Goal: Communication & Community: Share content

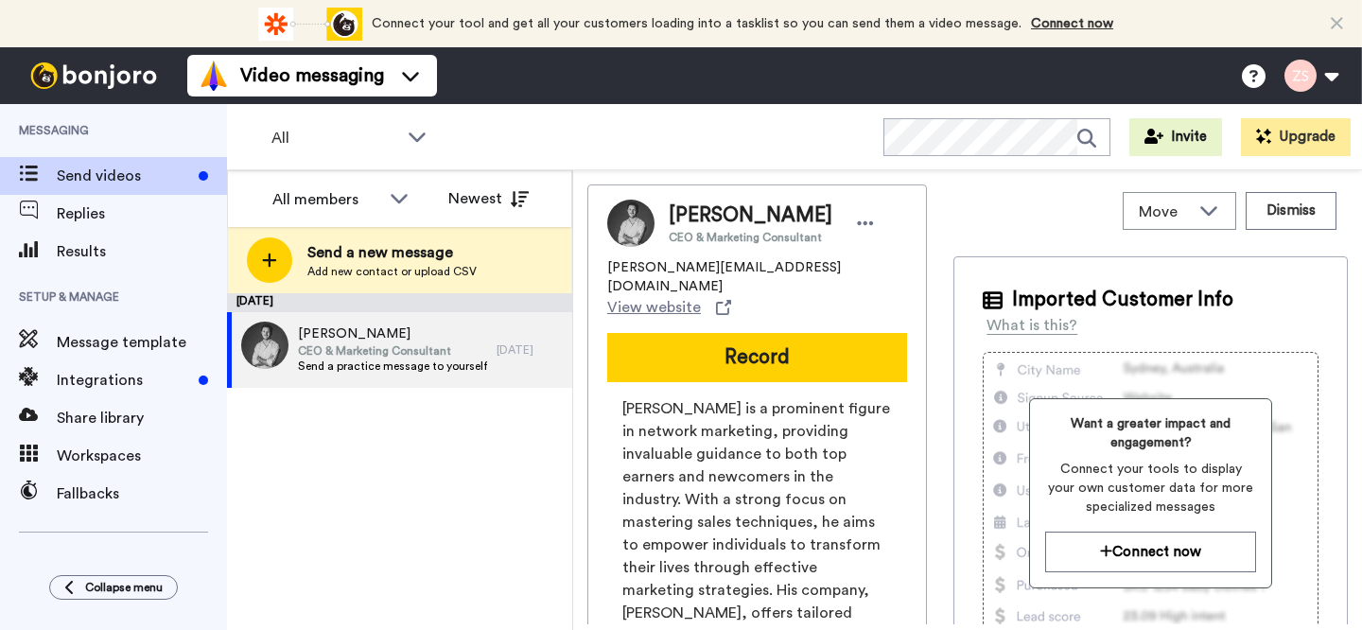
click at [548, 130] on div "All WORKSPACES View all All Default Task List + Add a new workspace Invite Upgr…" at bounding box center [794, 137] width 1135 height 66
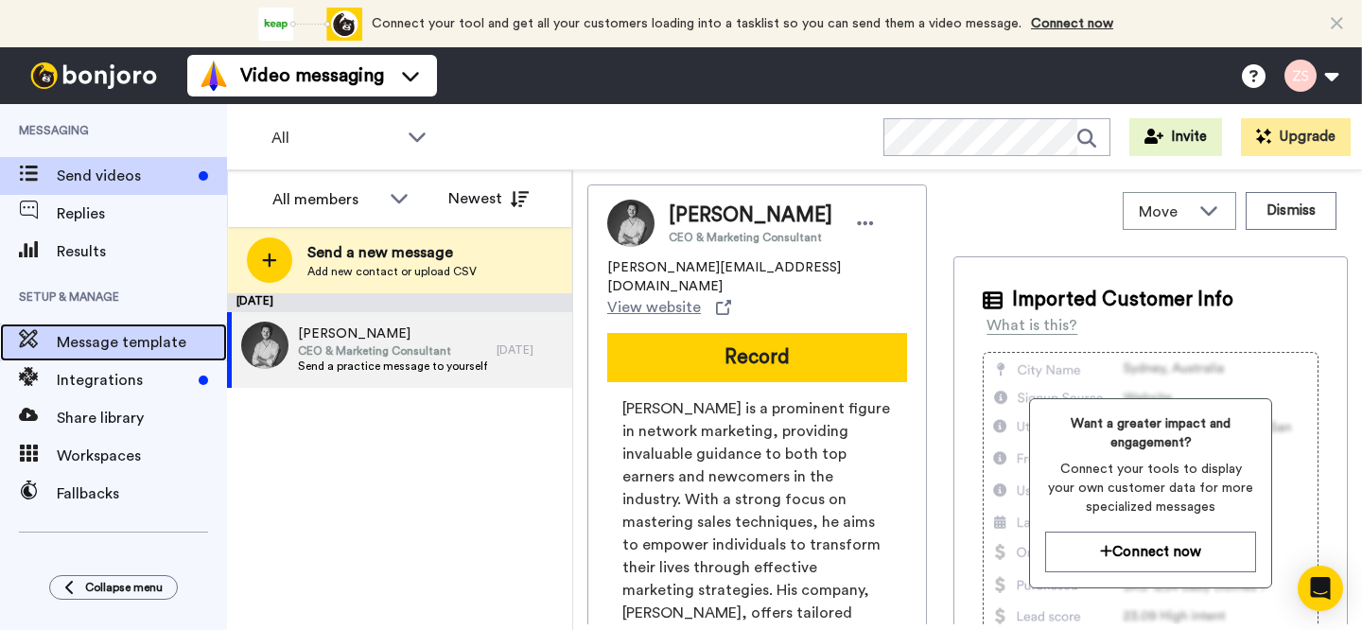
click at [107, 346] on span "Message template" at bounding box center [142, 342] width 170 height 23
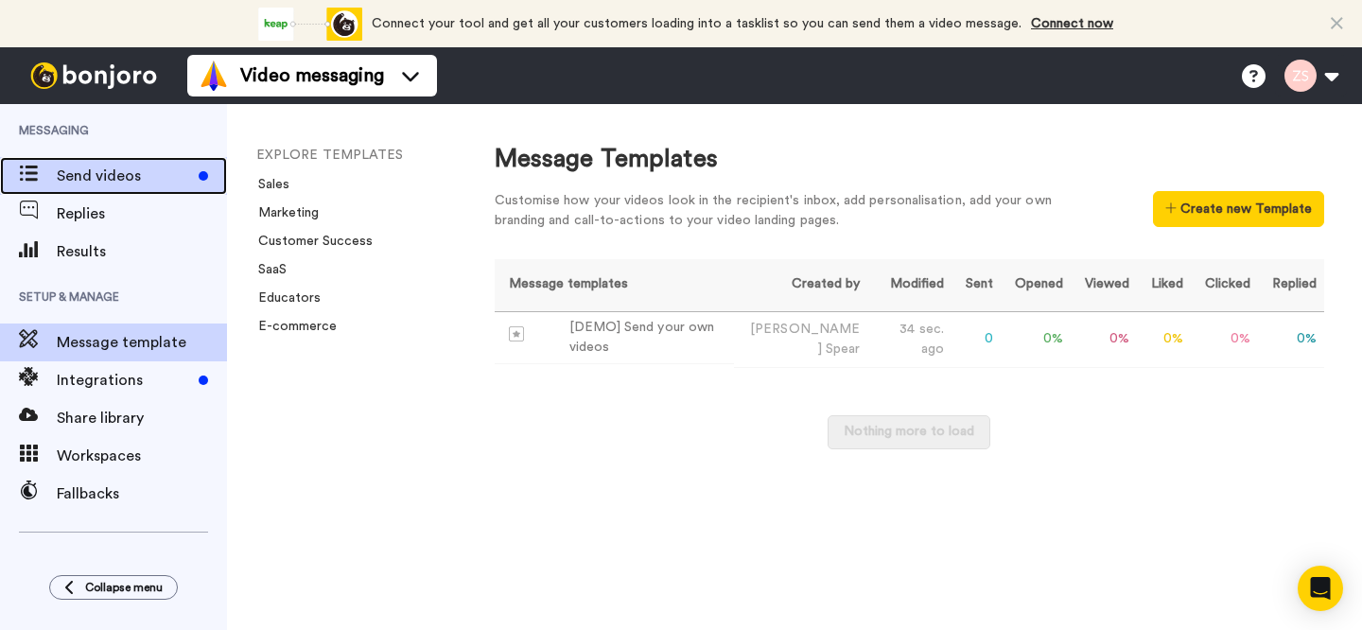
click at [116, 175] on span "Send videos" at bounding box center [124, 176] width 134 height 23
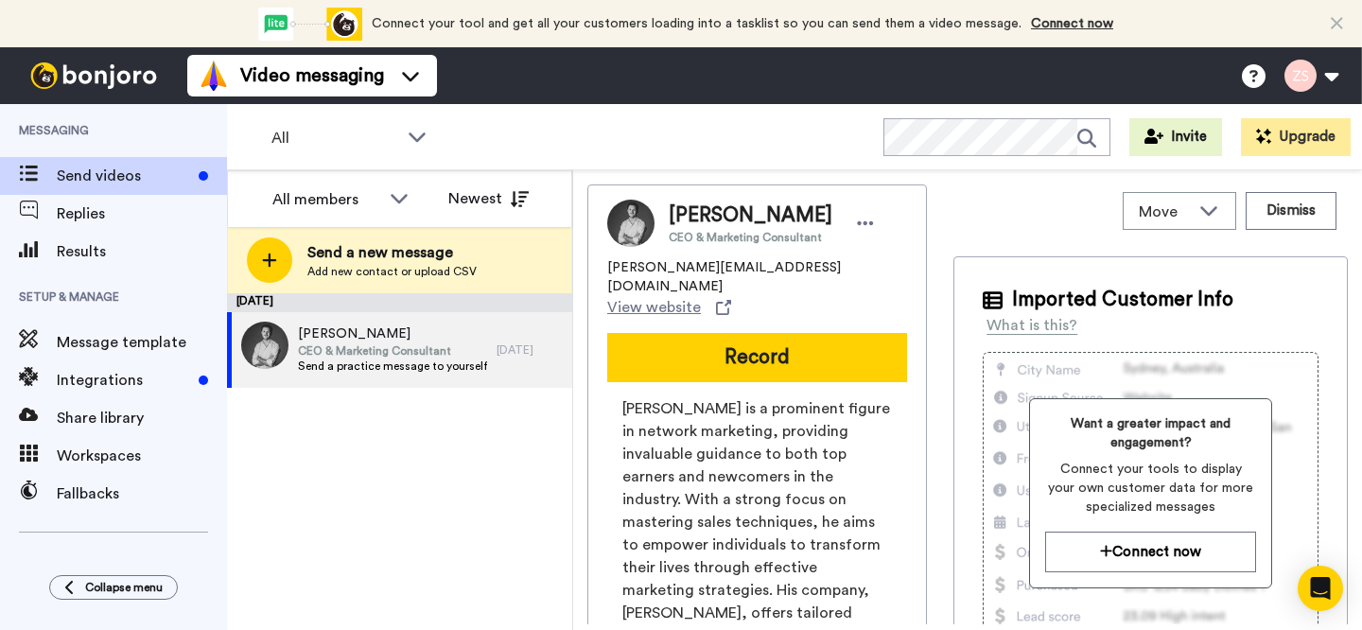
click at [477, 256] on div "Send a new message Add new contact or upload CSV" at bounding box center [399, 260] width 343 height 66
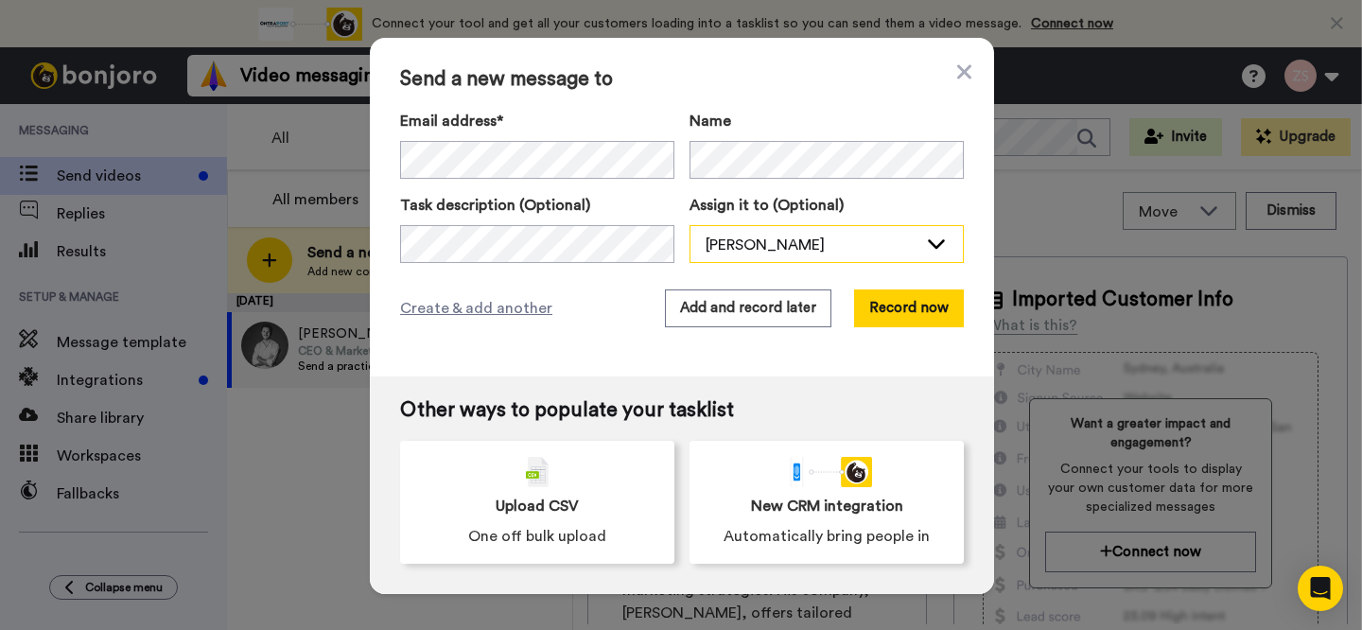
click at [932, 242] on icon at bounding box center [936, 243] width 23 height 19
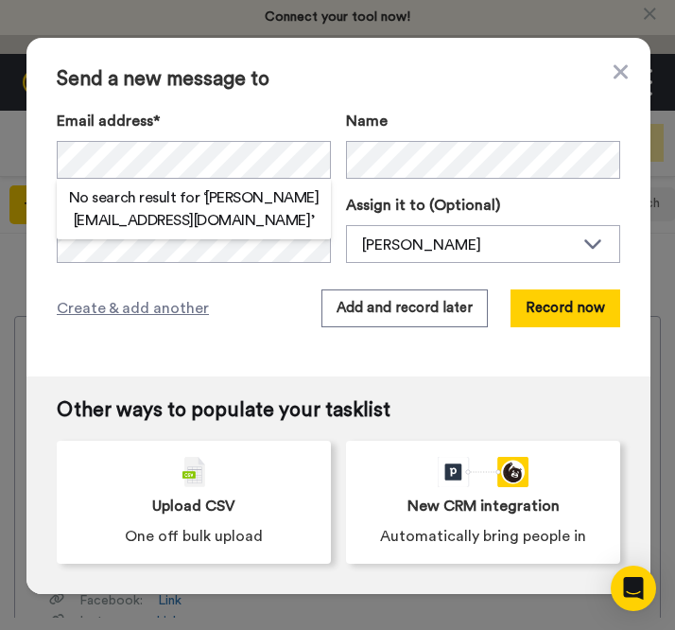
click at [493, 91] on div "Send a new message to Email address* No search result for ‘ sherby@therebelbuil…" at bounding box center [338, 207] width 624 height 339
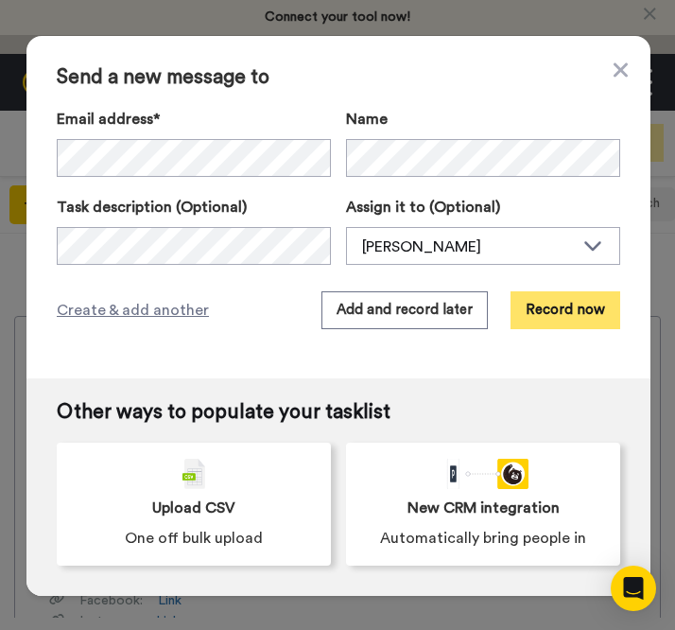
click at [575, 308] on button "Record now" at bounding box center [566, 310] width 110 height 38
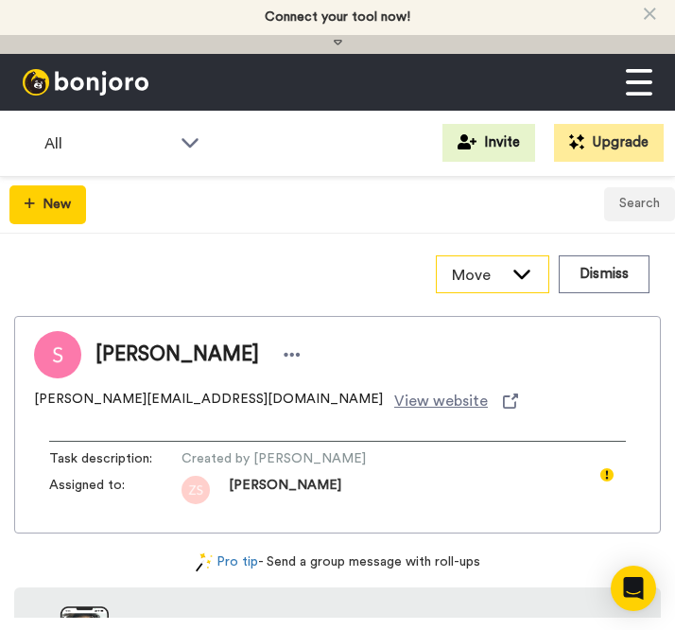
click at [511, 269] on icon at bounding box center [522, 273] width 23 height 19
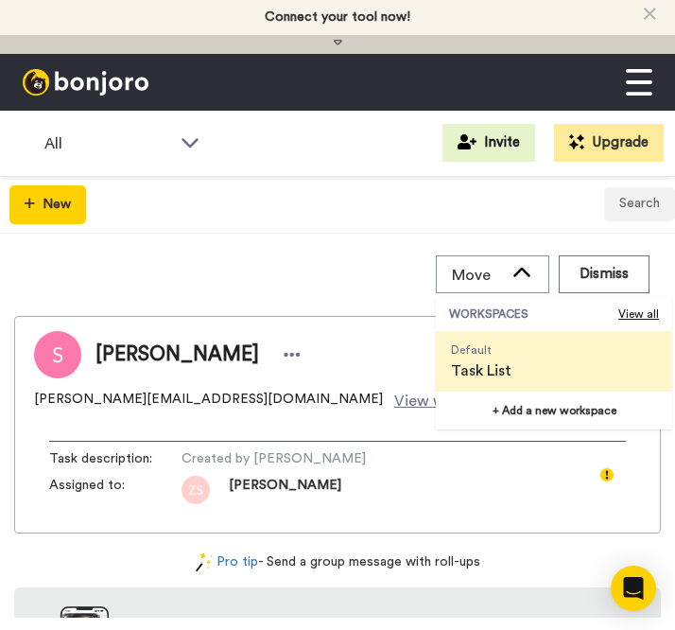
click at [266, 271] on div "Move WORKSPACES View all Default Task List + Add a new workspace Dismiss" at bounding box center [337, 274] width 647 height 53
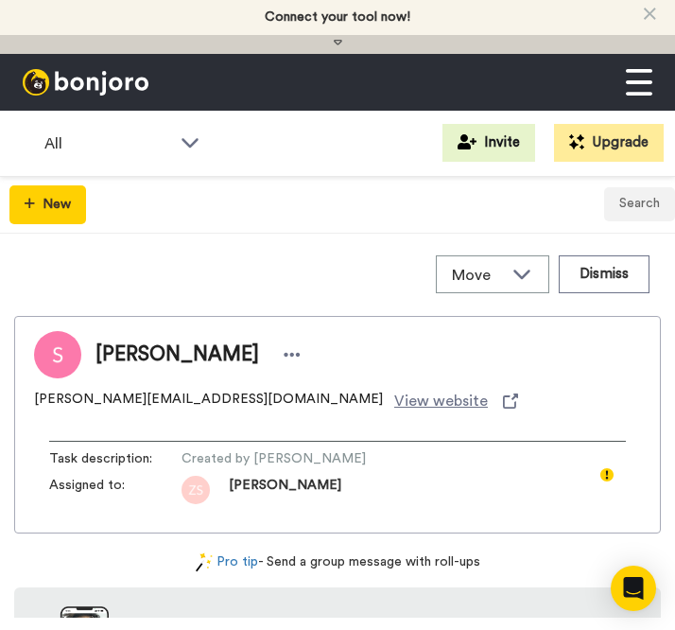
click at [129, 456] on span "Task description :" at bounding box center [115, 458] width 132 height 19
click at [641, 208] on button "Search" at bounding box center [639, 204] width 71 height 34
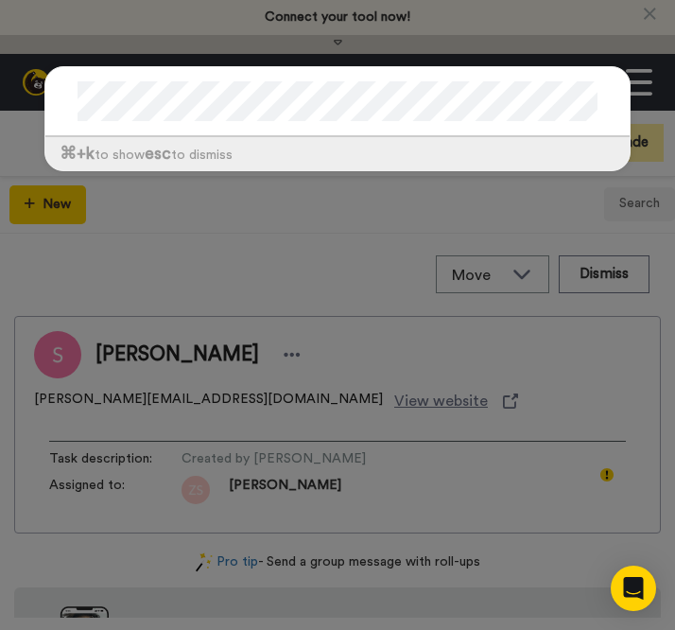
click at [281, 271] on div "⌘ +k to show esc to dismiss" at bounding box center [337, 315] width 675 height 630
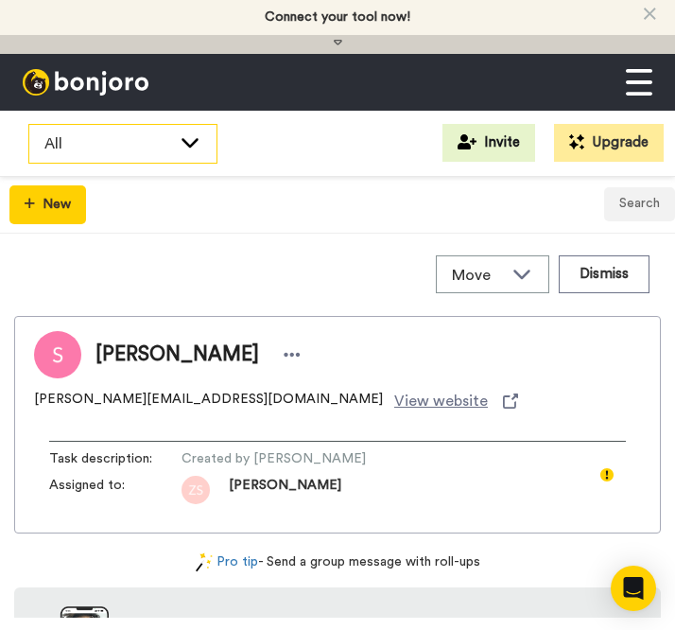
click at [194, 145] on icon at bounding box center [190, 143] width 17 height 9
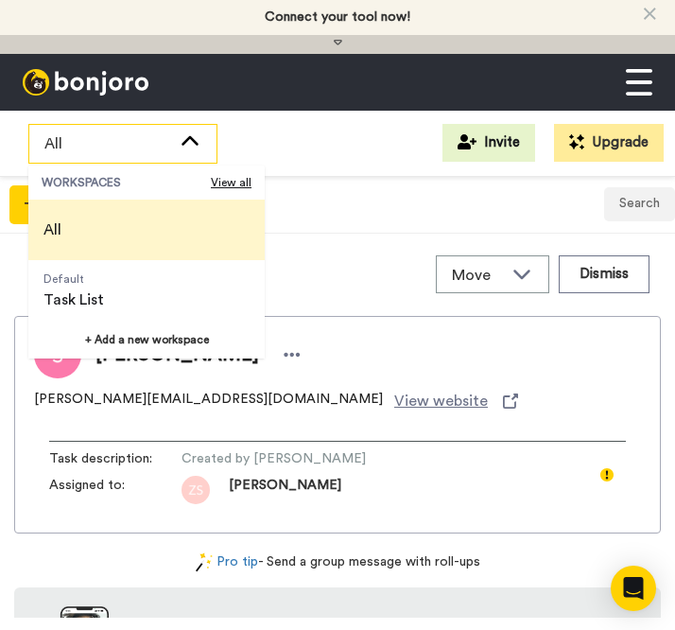
click at [194, 145] on icon at bounding box center [190, 141] width 23 height 19
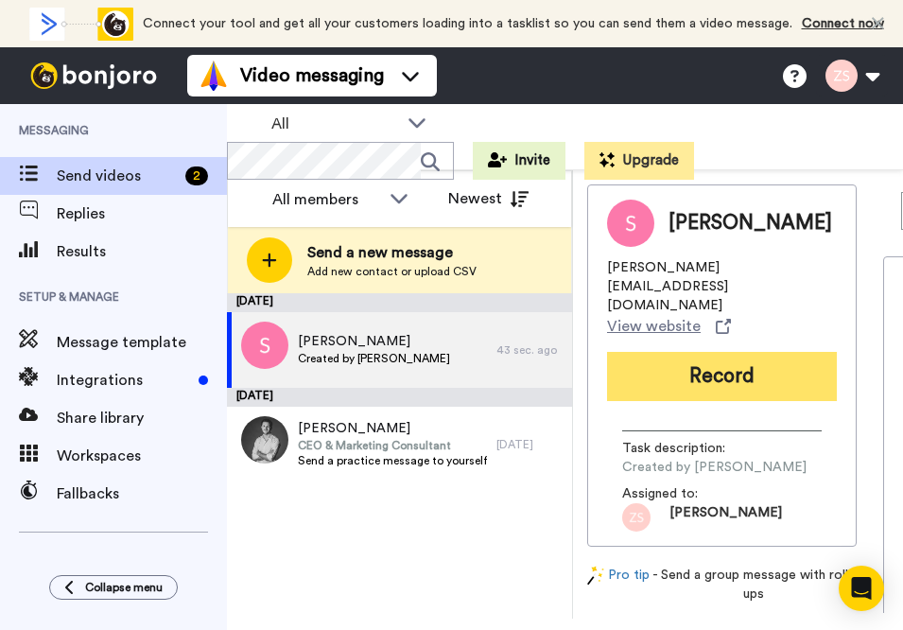
click at [674, 352] on button "Record" at bounding box center [722, 376] width 230 height 49
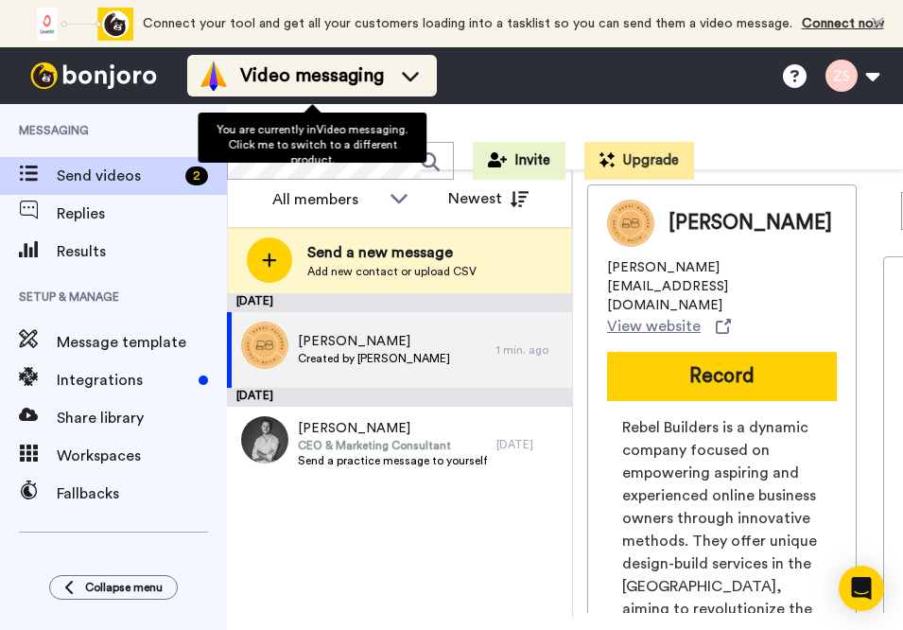
click at [346, 79] on span "Video messaging" at bounding box center [312, 75] width 144 height 26
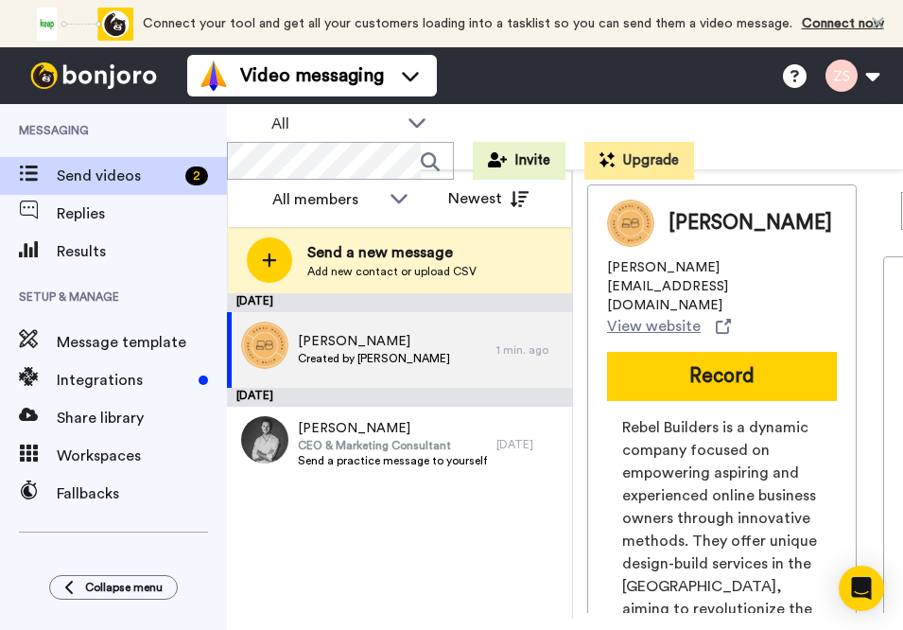
click at [747, 132] on div "All Invite Upgrade" at bounding box center [565, 137] width 676 height 66
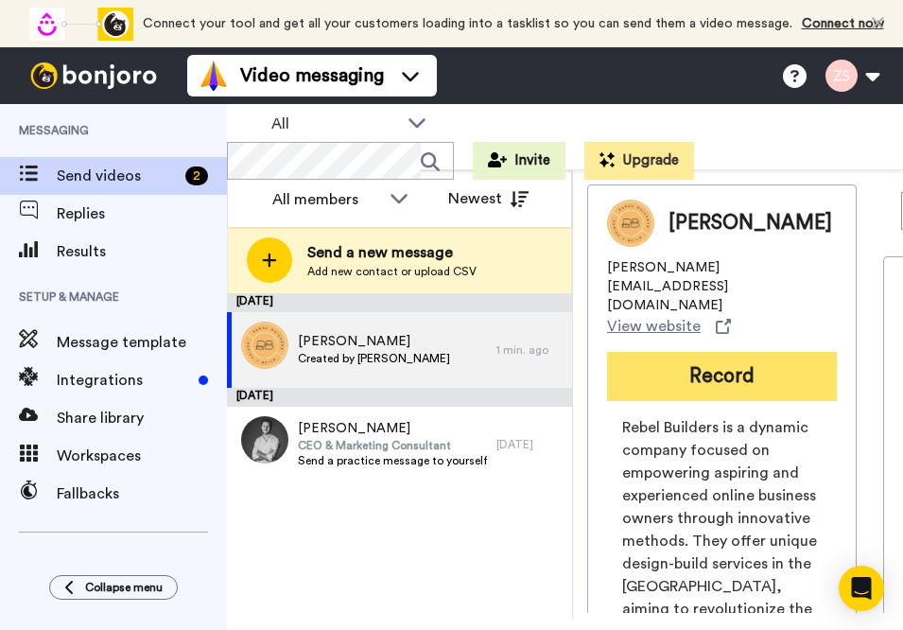
click at [721, 352] on button "Record" at bounding box center [722, 376] width 230 height 49
click at [731, 352] on button "Record" at bounding box center [722, 376] width 230 height 49
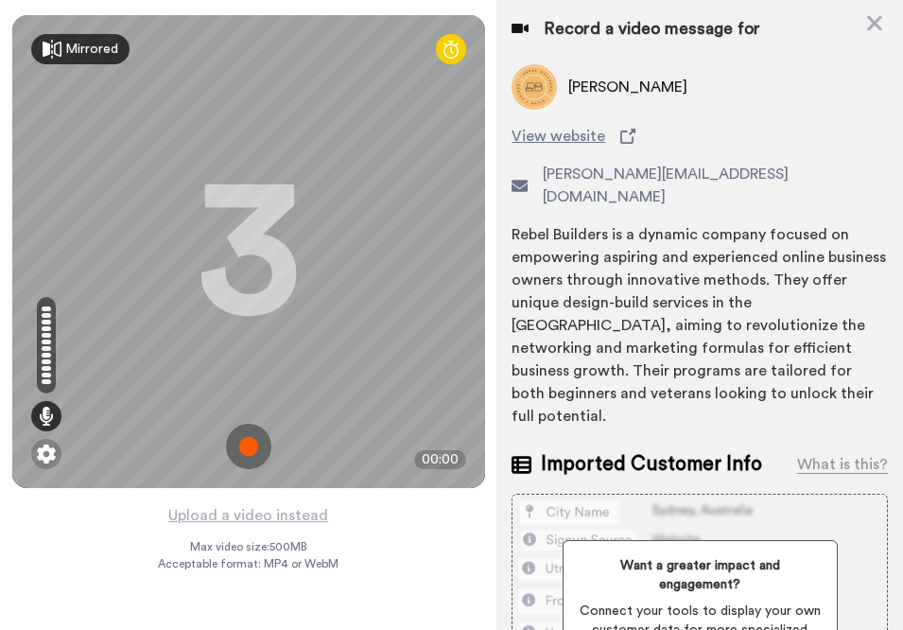
click at [58, 49] on icon at bounding box center [52, 49] width 19 height 19
click at [45, 458] on img at bounding box center [46, 454] width 19 height 19
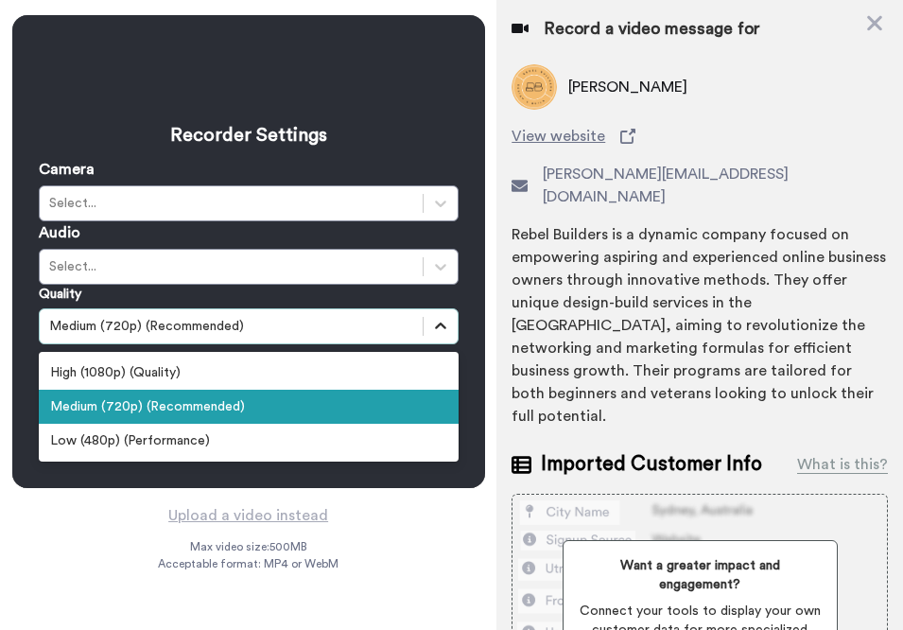
click at [443, 322] on icon at bounding box center [440, 326] width 19 height 19
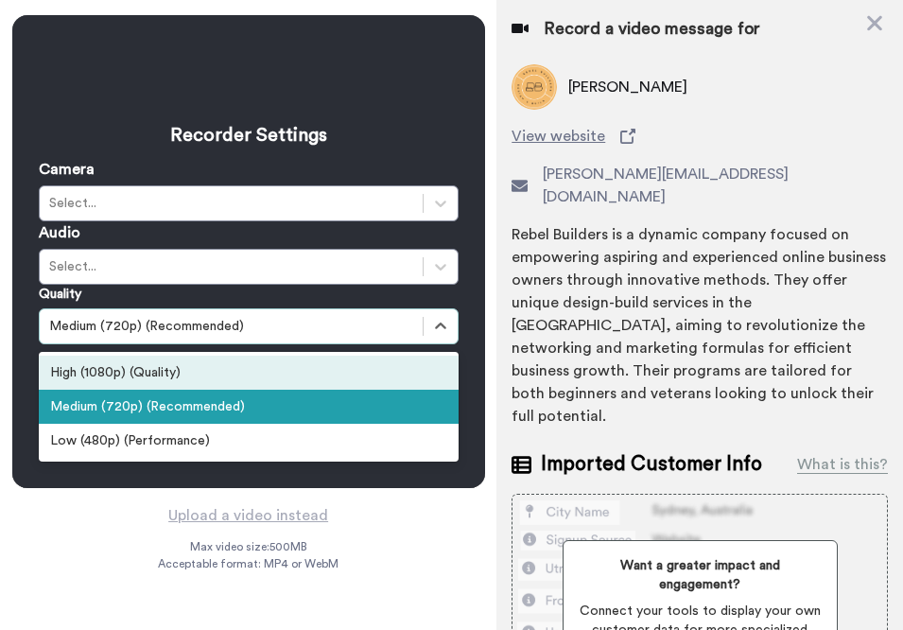
click at [156, 376] on div "High (1080p) (Quality)" at bounding box center [249, 373] width 420 height 34
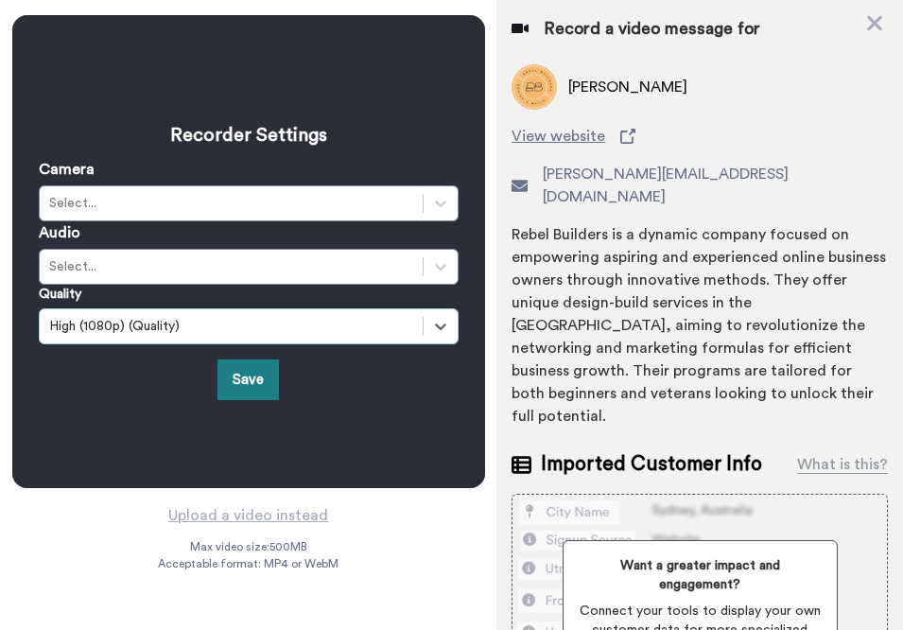
click at [243, 374] on button "Save" at bounding box center [248, 379] width 61 height 41
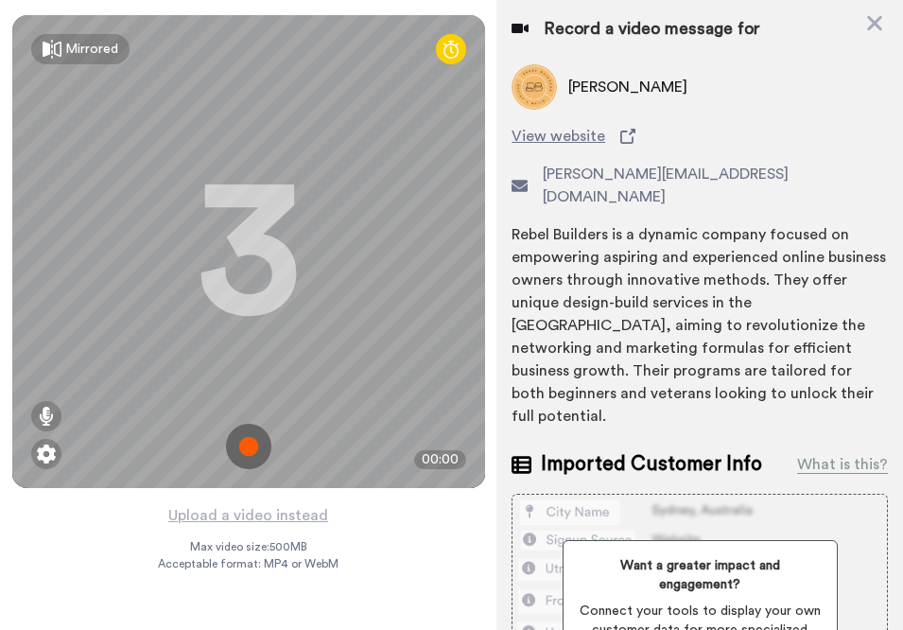
click at [248, 443] on img at bounding box center [248, 446] width 45 height 45
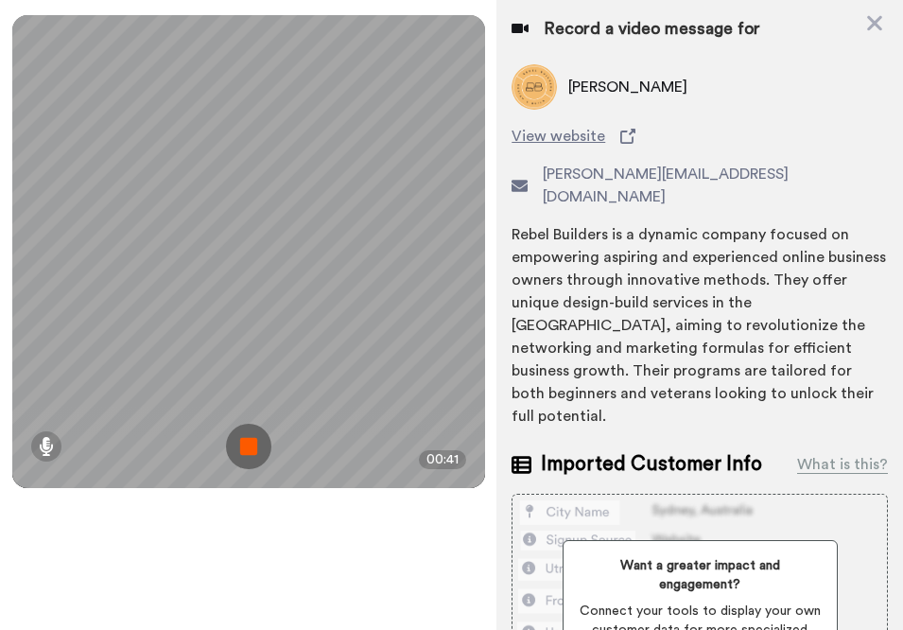
click at [247, 446] on img at bounding box center [248, 446] width 45 height 45
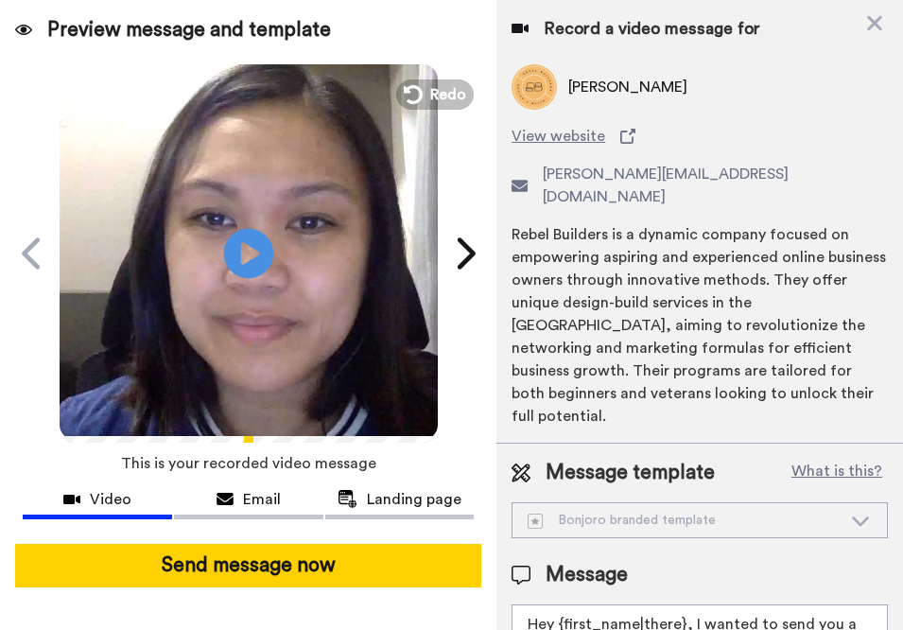
click at [247, 253] on icon "Play/Pause" at bounding box center [248, 253] width 50 height 90
click at [520, 26] on icon at bounding box center [520, 28] width 17 height 15
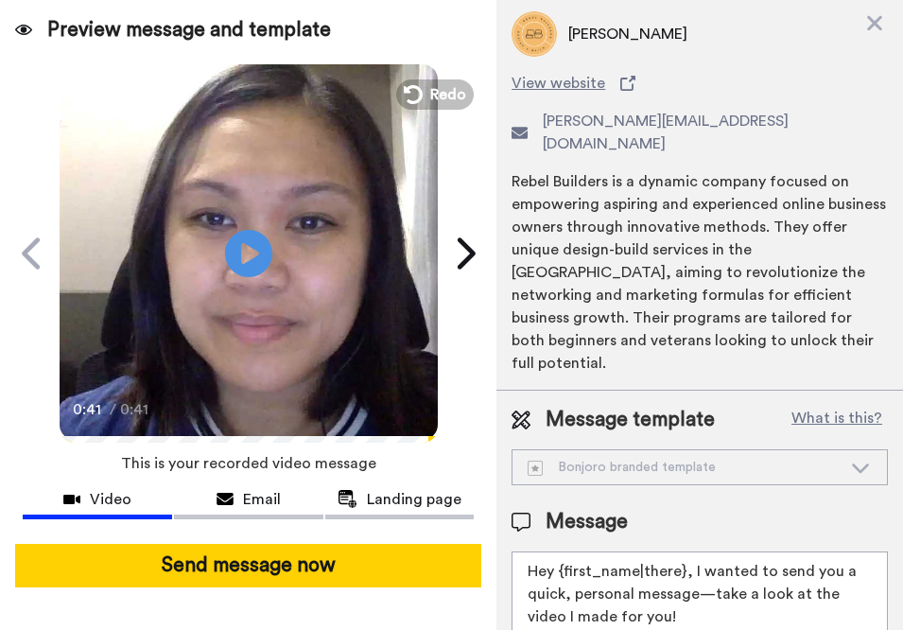
scroll to position [149, 0]
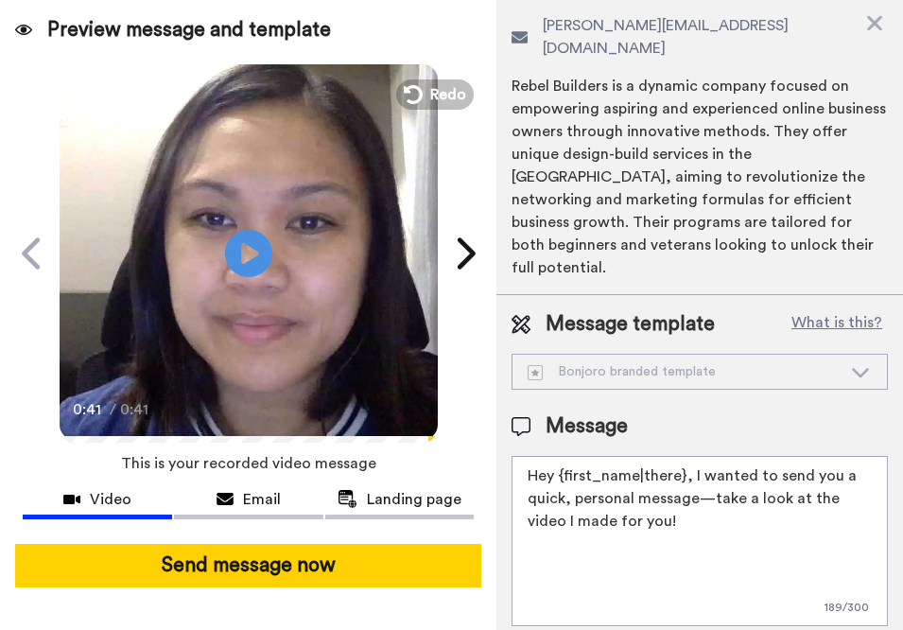
click at [712, 362] on div "Bonjoro branded template" at bounding box center [685, 371] width 314 height 19
click at [850, 362] on icon at bounding box center [860, 371] width 23 height 19
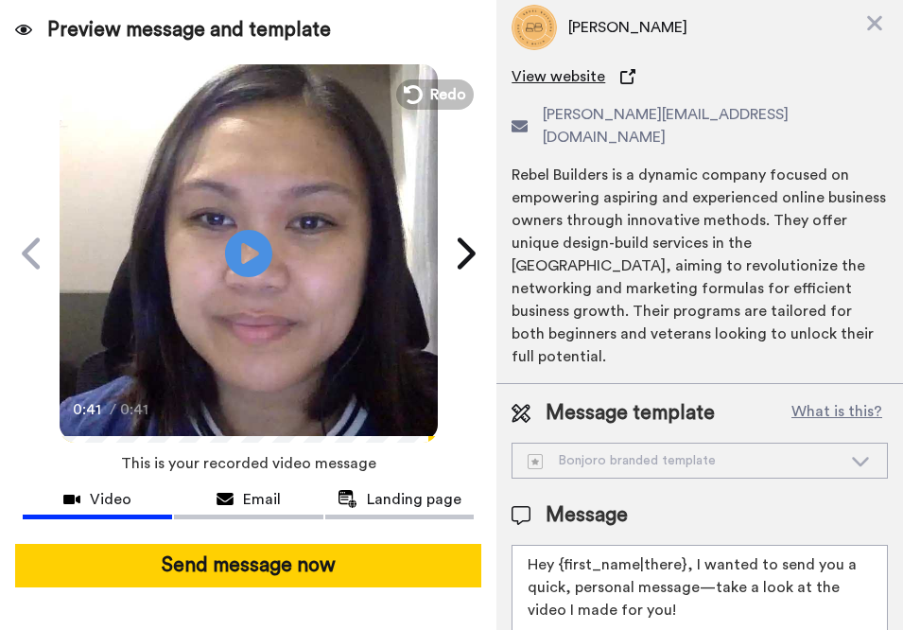
scroll to position [0, 0]
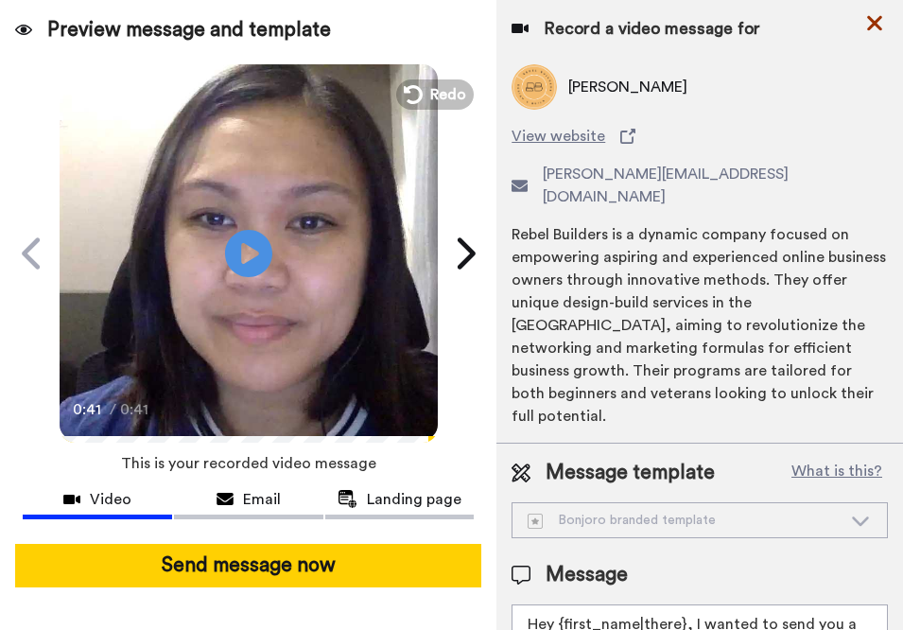
click at [875, 23] on icon at bounding box center [874, 23] width 15 height 15
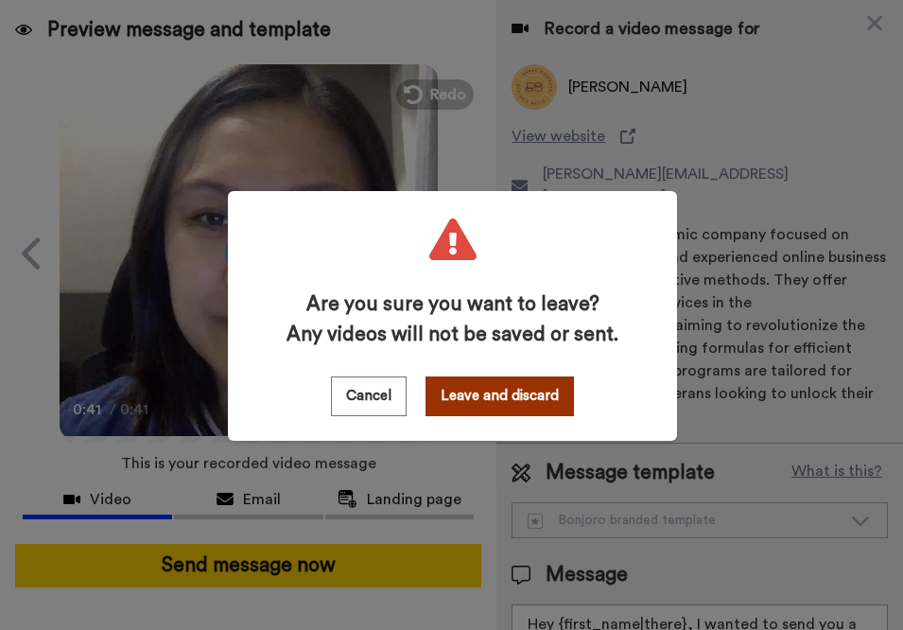
click at [499, 406] on button "Leave and discard" at bounding box center [500, 396] width 149 height 40
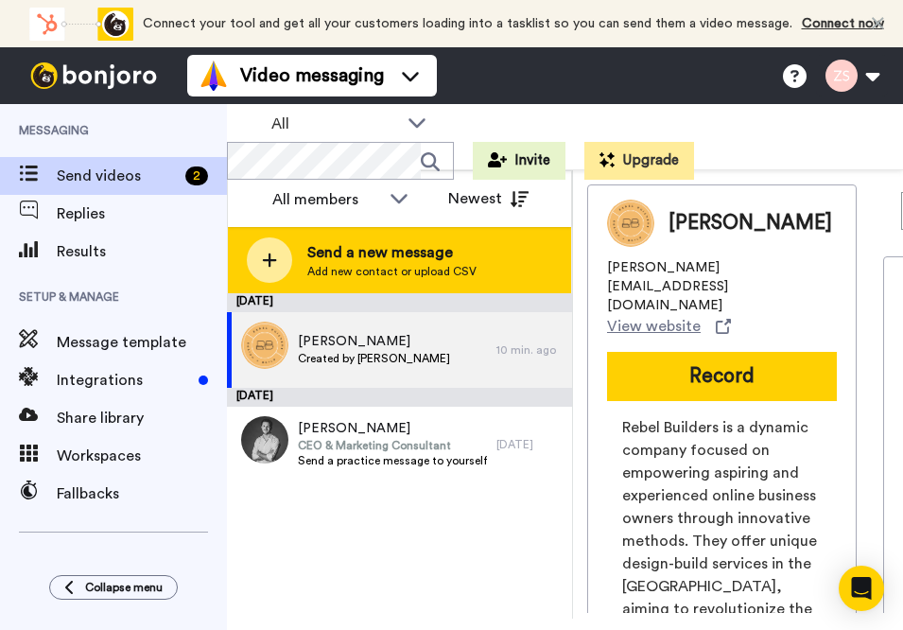
click at [342, 246] on span "Send a new message" at bounding box center [391, 252] width 169 height 23
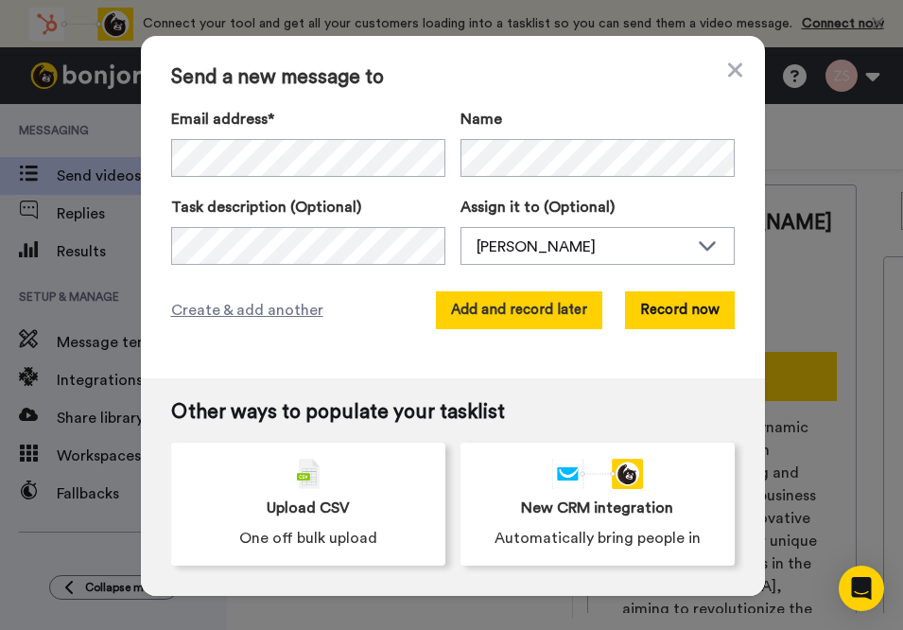
click at [529, 316] on button "Add and record later" at bounding box center [519, 310] width 166 height 38
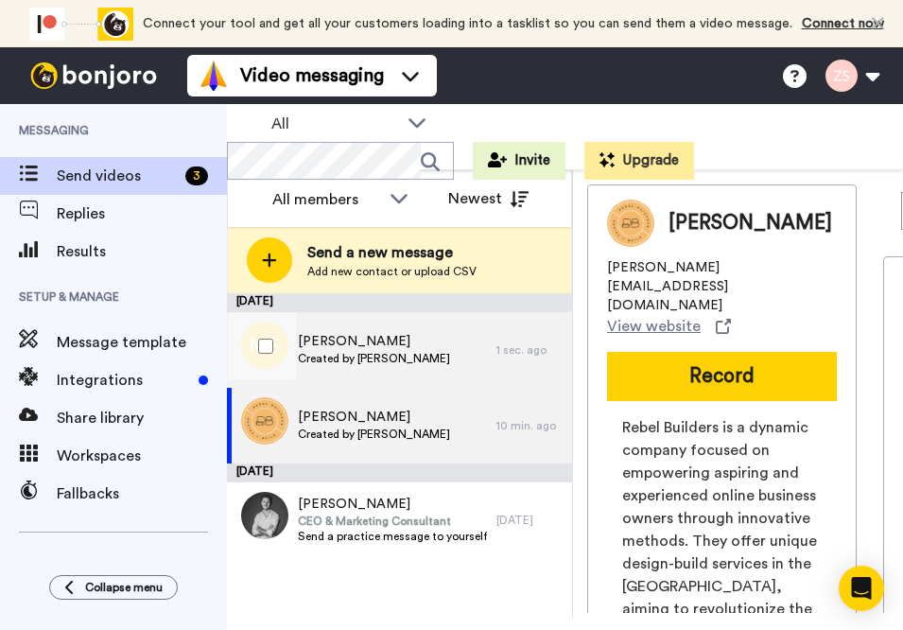
click at [428, 344] on span "[PERSON_NAME]" at bounding box center [374, 341] width 152 height 19
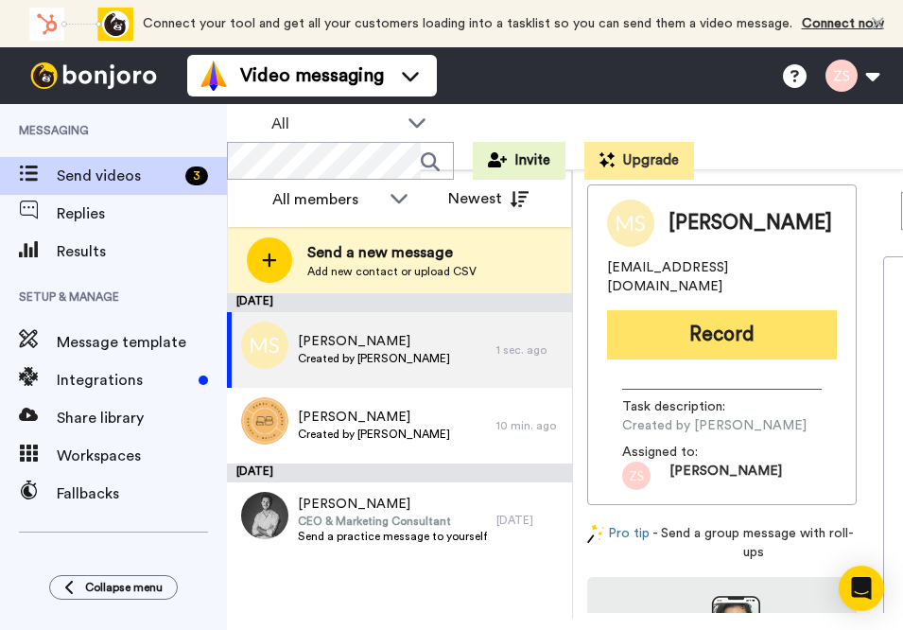
click at [737, 322] on button "Record" at bounding box center [722, 334] width 230 height 49
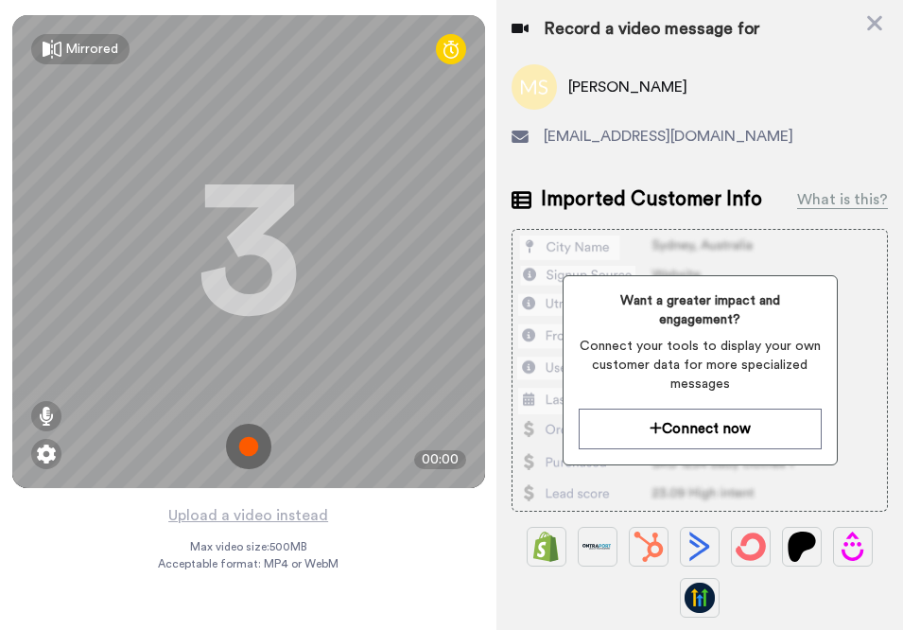
click at [393, 536] on div "Mirrored Redo 3 00:00 Upload a video instead Max video size: 500 MB Acceptable …" at bounding box center [248, 315] width 497 height 630
click at [250, 446] on img at bounding box center [248, 446] width 45 height 45
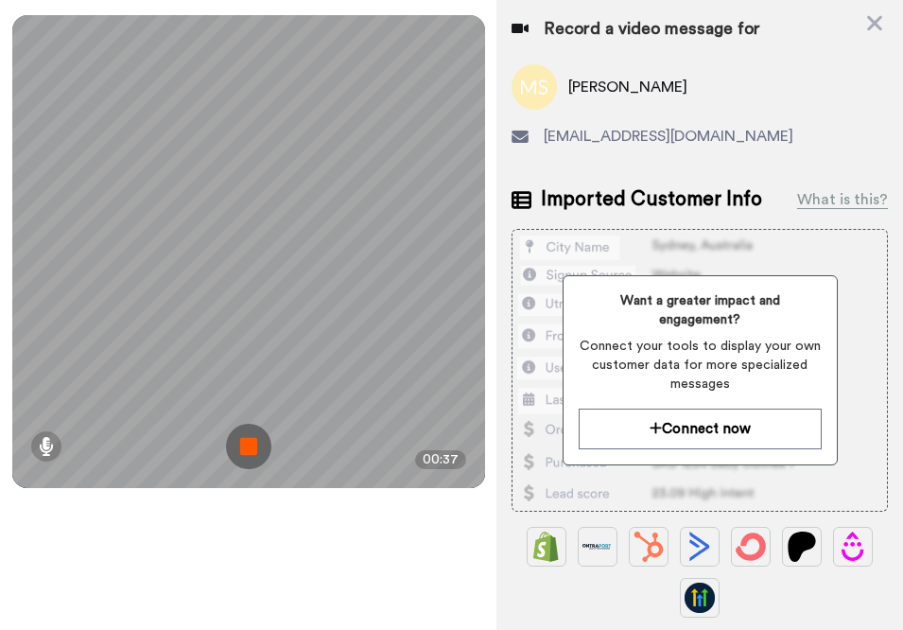
click at [252, 447] on img at bounding box center [248, 446] width 45 height 45
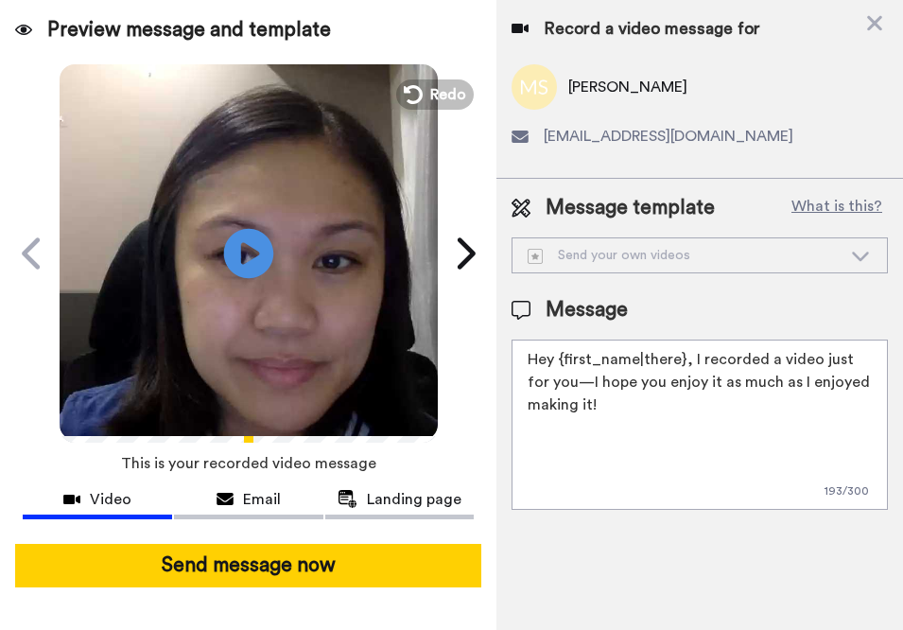
click at [246, 252] on icon "Play/Pause" at bounding box center [248, 253] width 50 height 90
click at [604, 407] on textarea "Hey {first_name|there}, I recorded a video just for you—I hope you enjoy it as …" at bounding box center [700, 425] width 376 height 170
drag, startPoint x: 565, startPoint y: 382, endPoint x: 816, endPoint y: 393, distance: 251.8
click at [816, 393] on textarea "Hey {first_name|there}, I recorded a video just for you—I hope you enjoy it as …" at bounding box center [700, 425] width 376 height 170
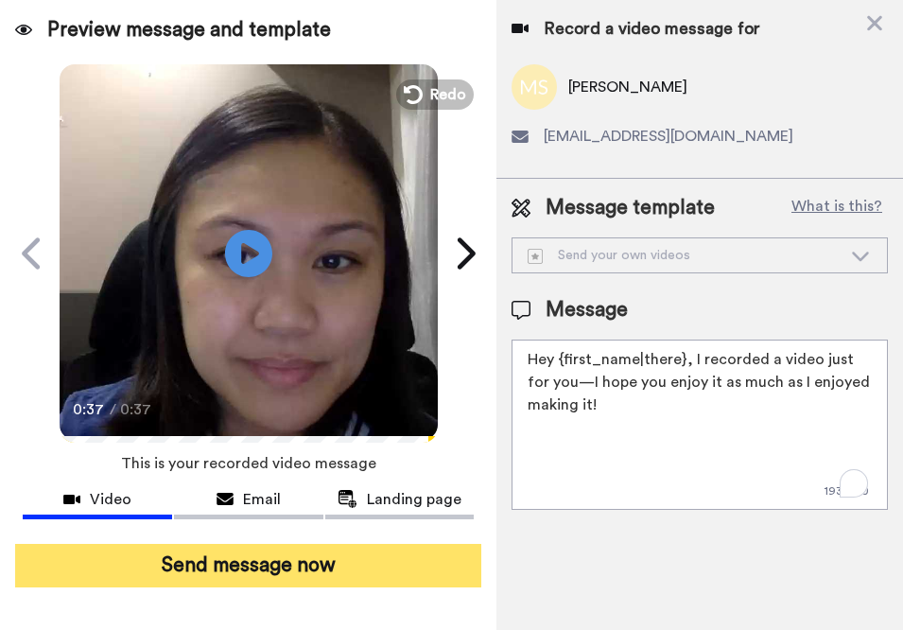
click at [264, 572] on button "Send message now" at bounding box center [248, 566] width 466 height 44
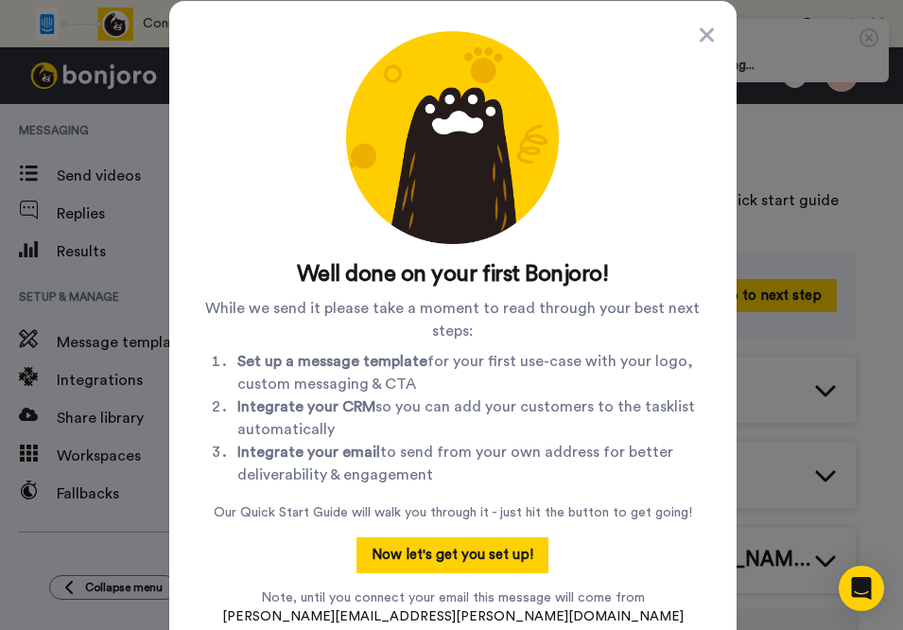
drag, startPoint x: 367, startPoint y: 367, endPoint x: 615, endPoint y: 373, distance: 247.9
click at [615, 373] on li "Set up a message template for your first use-case with your logo, custom messag…" at bounding box center [471, 372] width 469 height 45
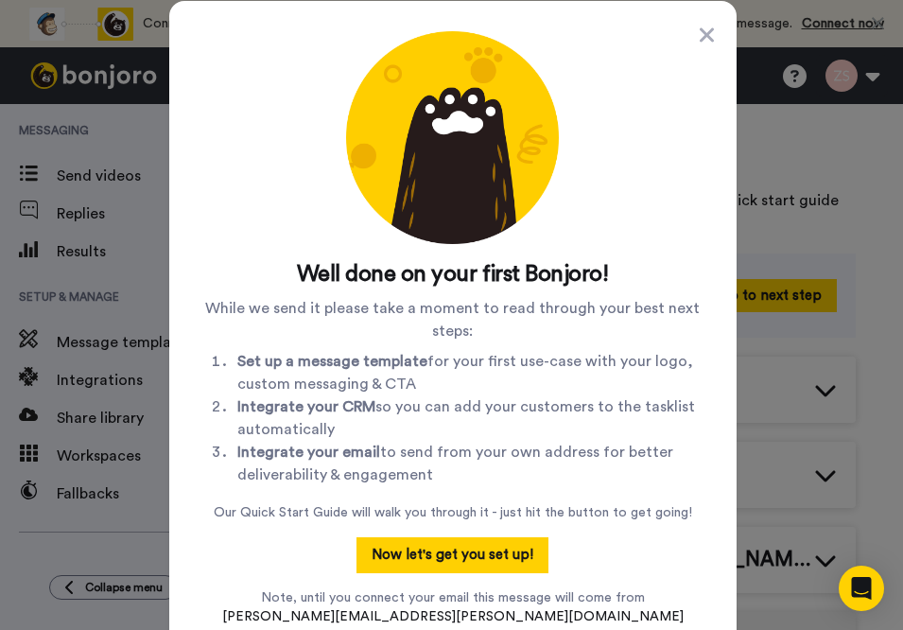
scroll to position [26, 0]
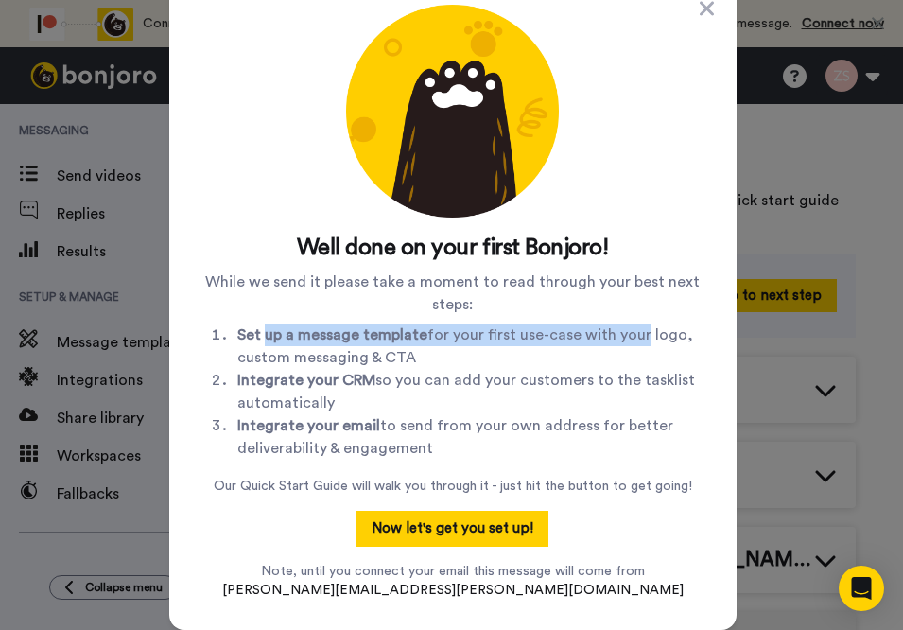
drag, startPoint x: 255, startPoint y: 343, endPoint x: 626, endPoint y: 343, distance: 370.8
click at [626, 343] on li "Set up a message template for your first use-case with your logo, custom messag…" at bounding box center [471, 346] width 469 height 45
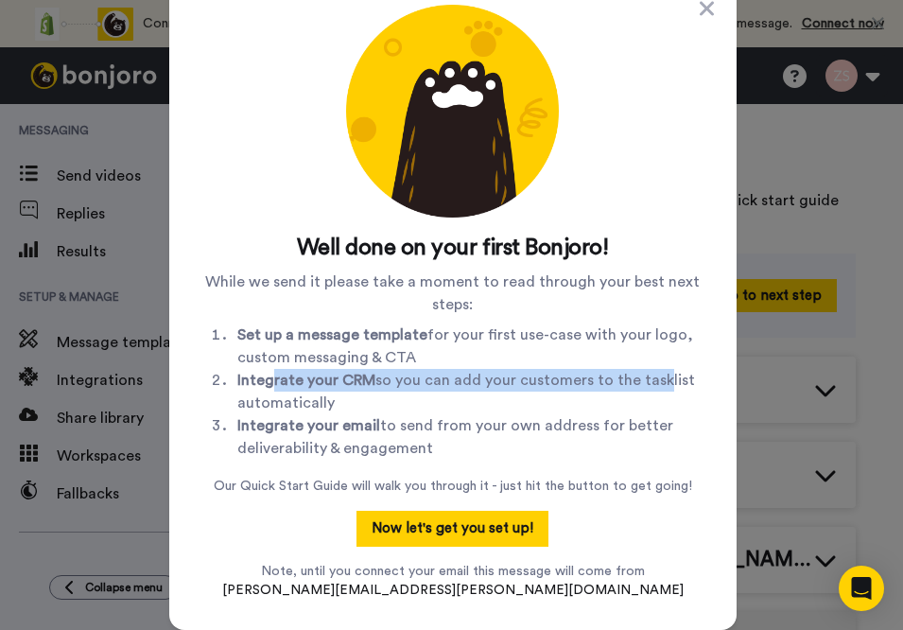
drag, startPoint x: 305, startPoint y: 384, endPoint x: 646, endPoint y: 384, distance: 341.5
click at [646, 384] on li "Integrate your CRM so you can add your customers to the tasklist automatically" at bounding box center [471, 391] width 469 height 45
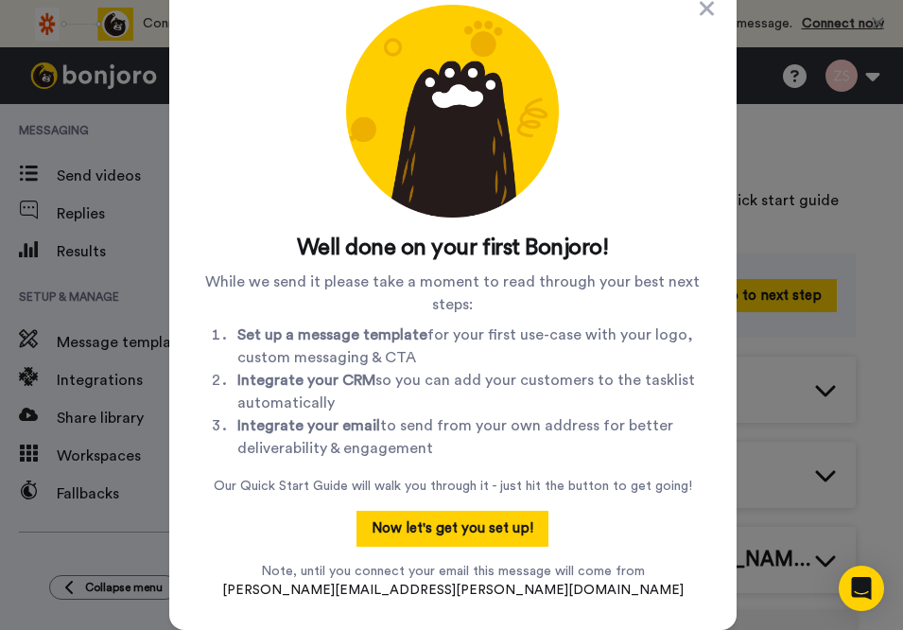
drag, startPoint x: 393, startPoint y: 431, endPoint x: 562, endPoint y: 444, distance: 169.8
click at [561, 444] on li "Integrate your email to send from your own address for better deliverability & …" at bounding box center [471, 436] width 469 height 45
click at [562, 444] on li "Integrate your email to send from your own address for better deliverability & …" at bounding box center [471, 436] width 469 height 45
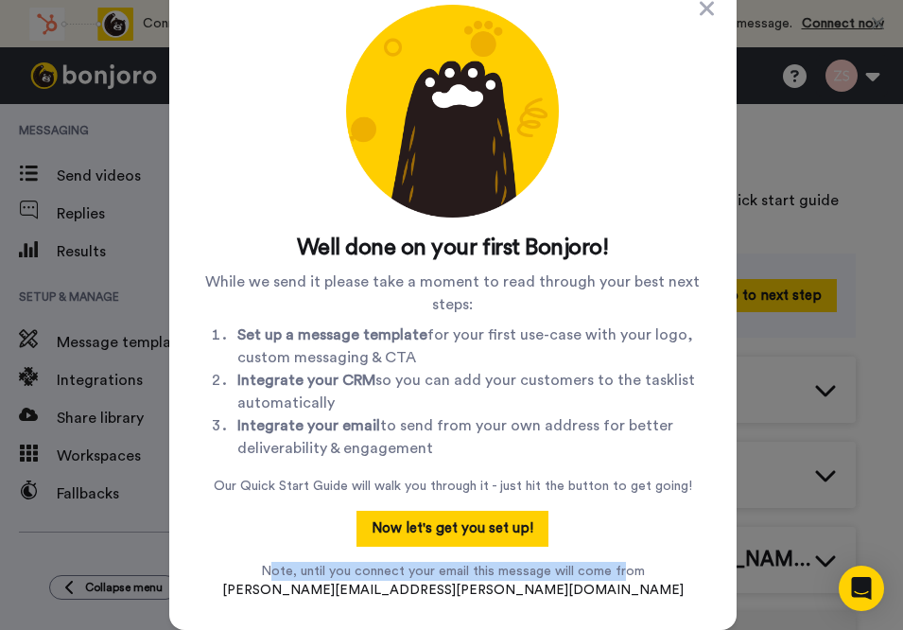
drag, startPoint x: 270, startPoint y: 572, endPoint x: 620, endPoint y: 583, distance: 350.1
click at [618, 579] on p "Note, until you connect your email this message will come from zachary.spear@in…" at bounding box center [453, 581] width 462 height 38
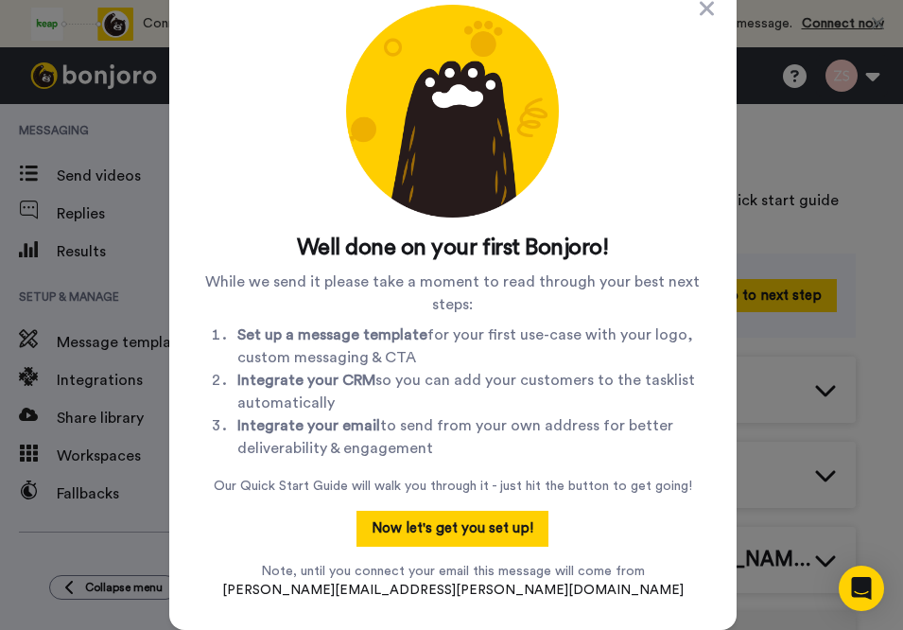
click at [622, 586] on p "Note, until you connect your email this message will come from zachary.spear@in…" at bounding box center [453, 581] width 462 height 38
drag, startPoint x: 463, startPoint y: 570, endPoint x: 547, endPoint y: 570, distance: 84.2
click at [547, 570] on p "Note, until you connect your email this message will come from zachary.spear@in…" at bounding box center [453, 581] width 462 height 38
click at [609, 574] on p "Note, until you connect your email this message will come from zachary.spear@in…" at bounding box center [453, 581] width 462 height 38
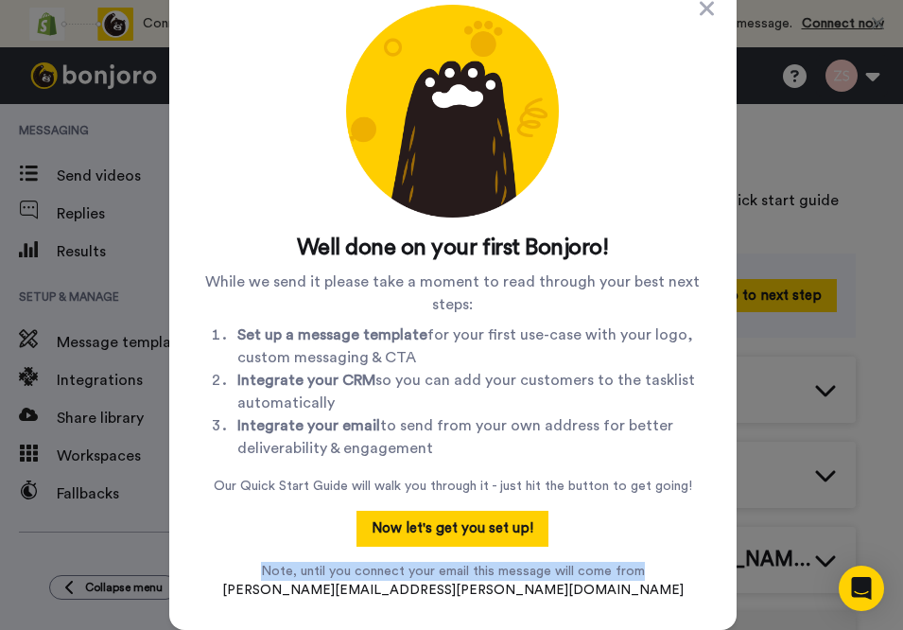
drag, startPoint x: 267, startPoint y: 572, endPoint x: 629, endPoint y: 569, distance: 362.3
click at [629, 569] on p "Note, until you connect your email this message will come from zachary.spear@in…" at bounding box center [453, 581] width 462 height 38
click at [637, 571] on div "Well done on your first Bonjoro! While we send it please take a moment to read …" at bounding box center [453, 302] width 507 height 595
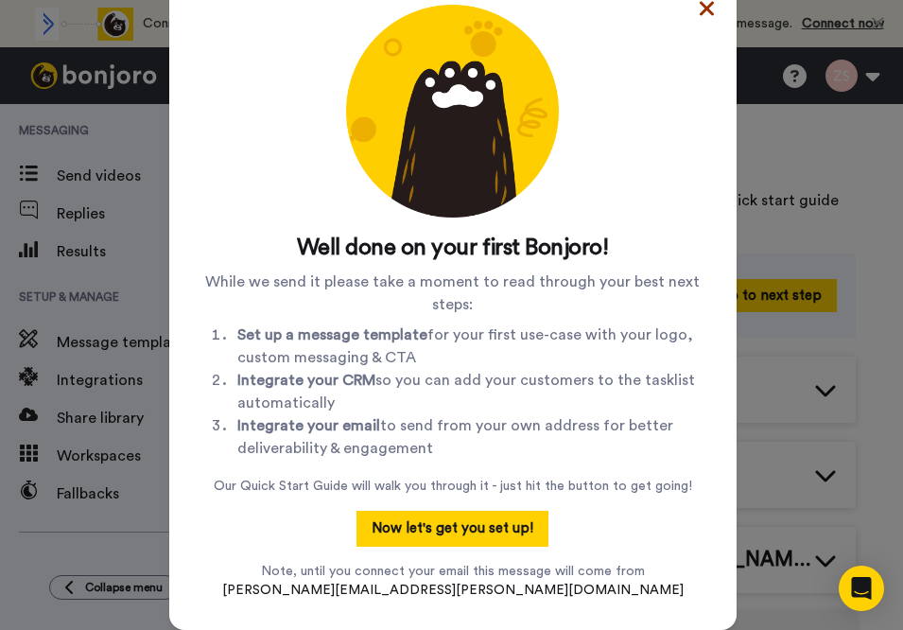
click at [700, 13] on icon at bounding box center [707, 8] width 14 height 23
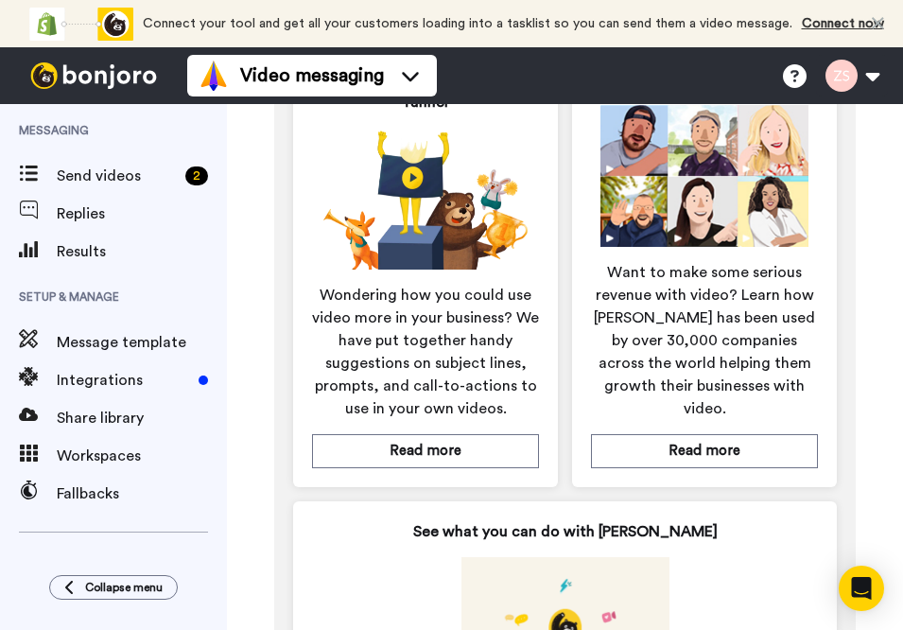
scroll to position [0, 0]
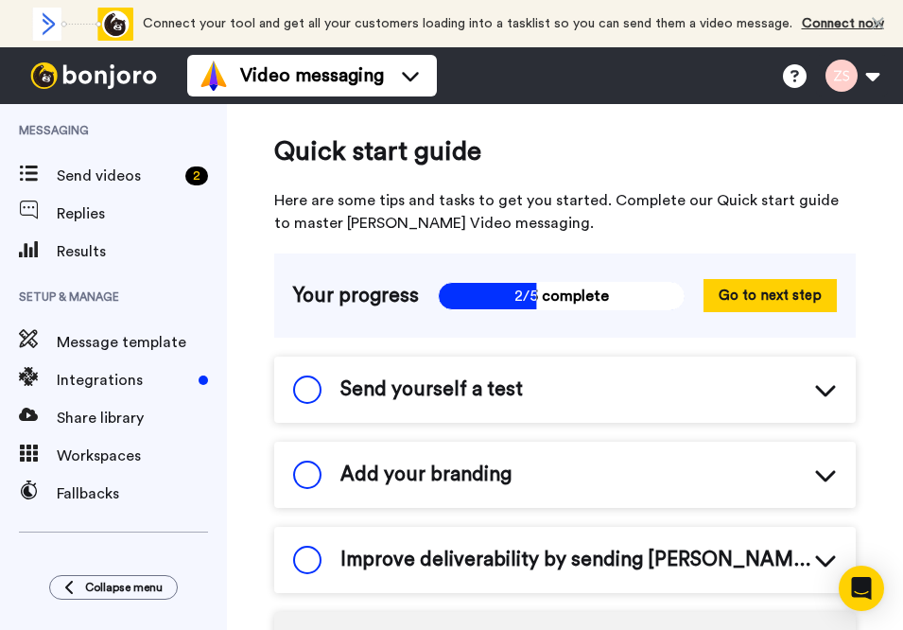
click at [815, 382] on icon at bounding box center [825, 389] width 23 height 23
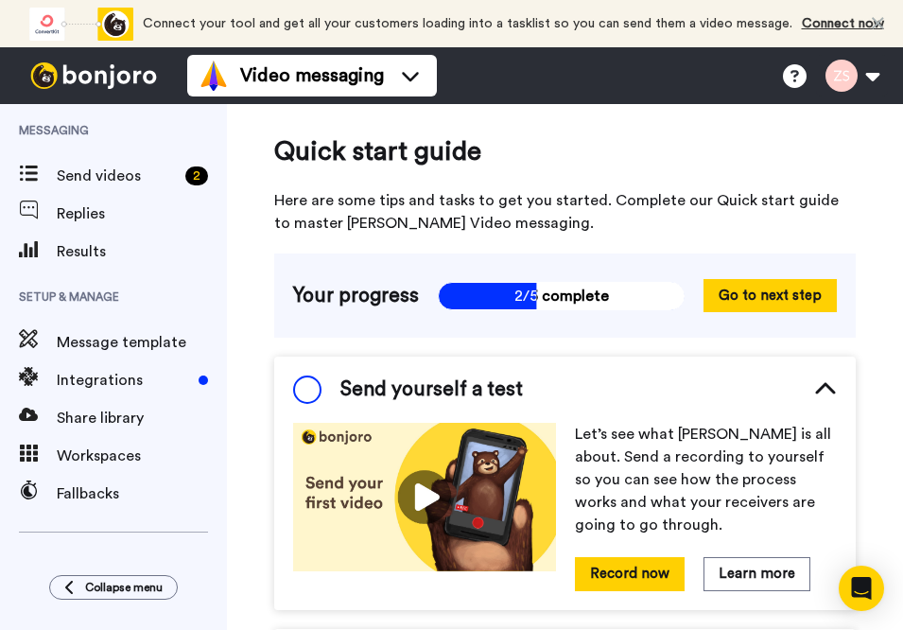
click at [815, 382] on icon at bounding box center [825, 389] width 23 height 23
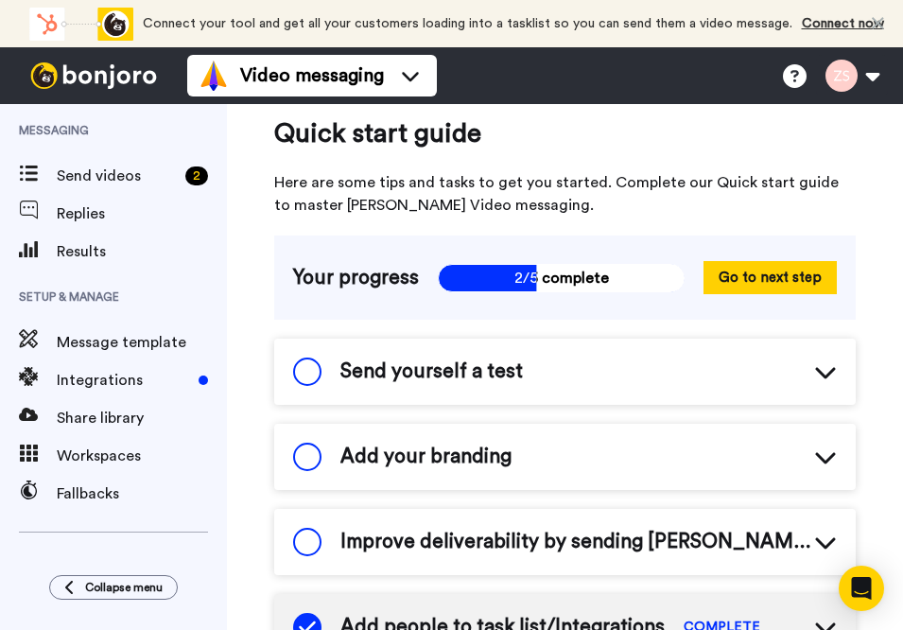
scroll to position [37, 0]
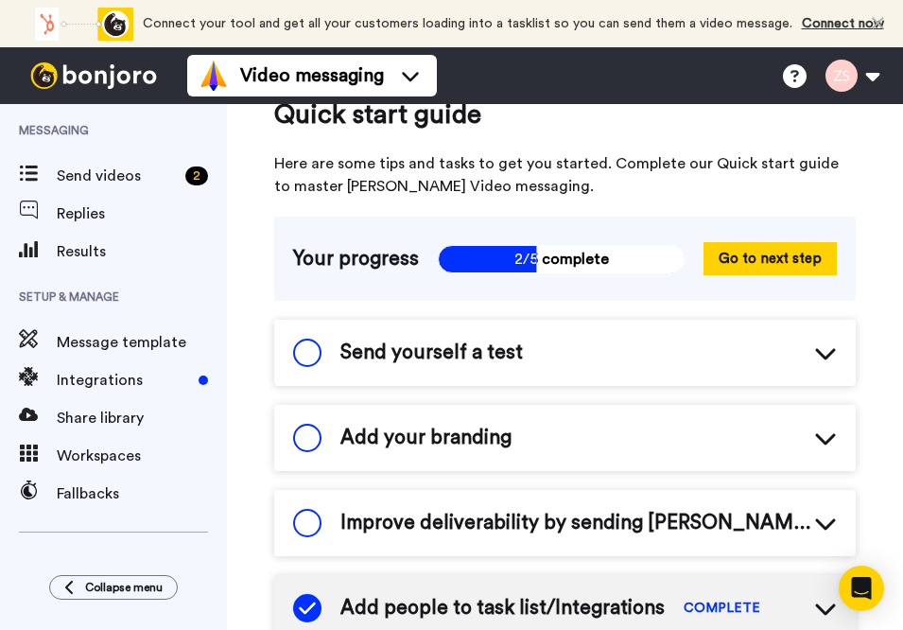
click at [817, 423] on div "Add your branding" at bounding box center [565, 438] width 582 height 66
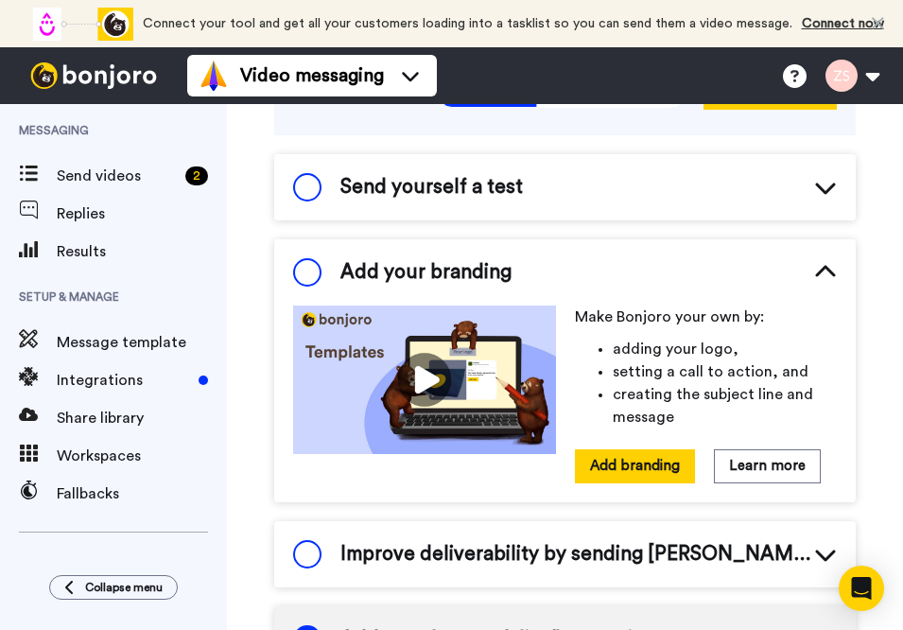
scroll to position [203, 0]
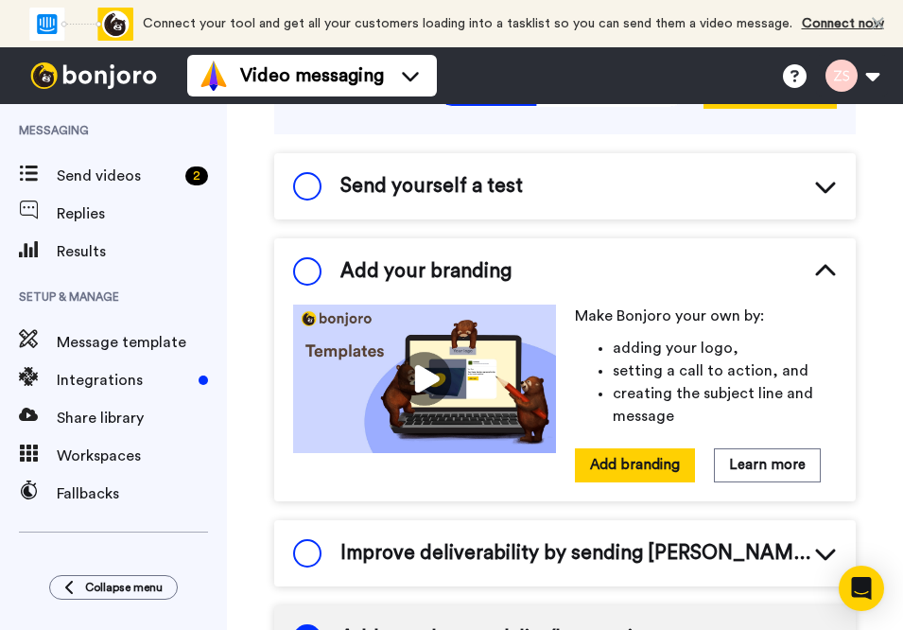
click at [818, 264] on icon at bounding box center [825, 271] width 23 height 23
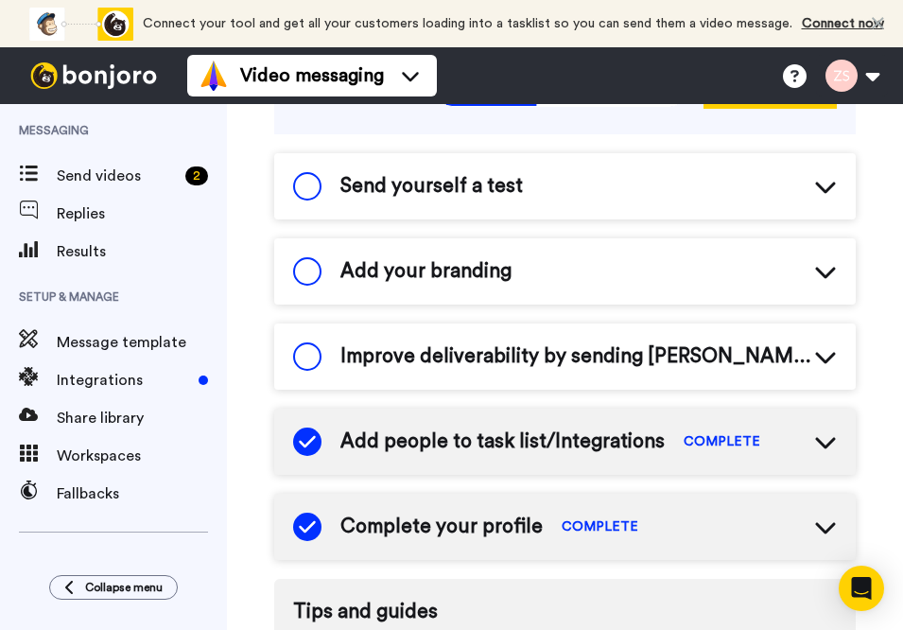
click at [813, 341] on div "Improve deliverability by sending Bonjoro’s from your own email" at bounding box center [565, 357] width 582 height 66
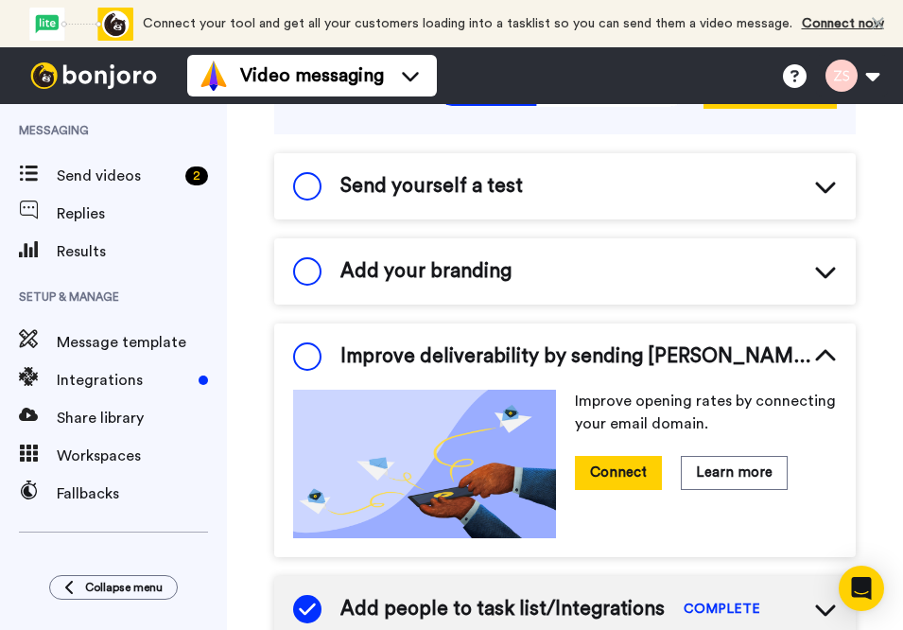
click at [813, 341] on div "Improve deliverability by sending Bonjoro’s from your own email" at bounding box center [565, 357] width 582 height 66
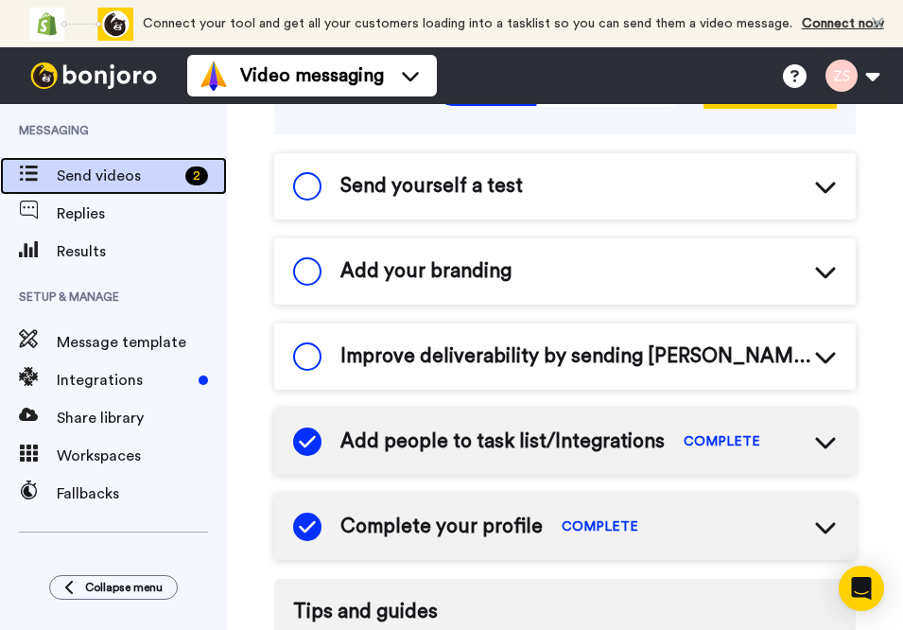
click at [98, 171] on span "Send videos" at bounding box center [117, 176] width 121 height 23
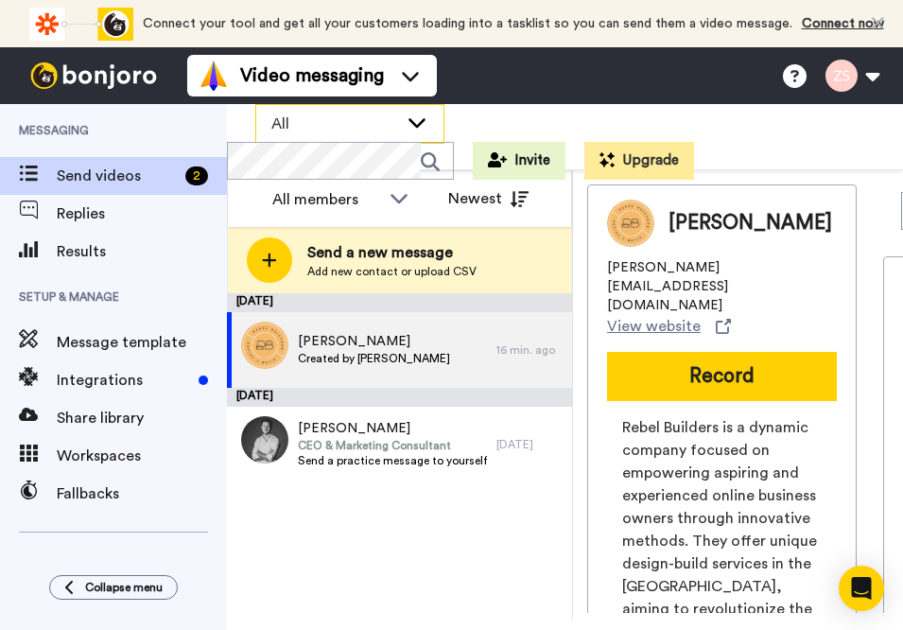
click at [412, 116] on icon at bounding box center [417, 122] width 23 height 19
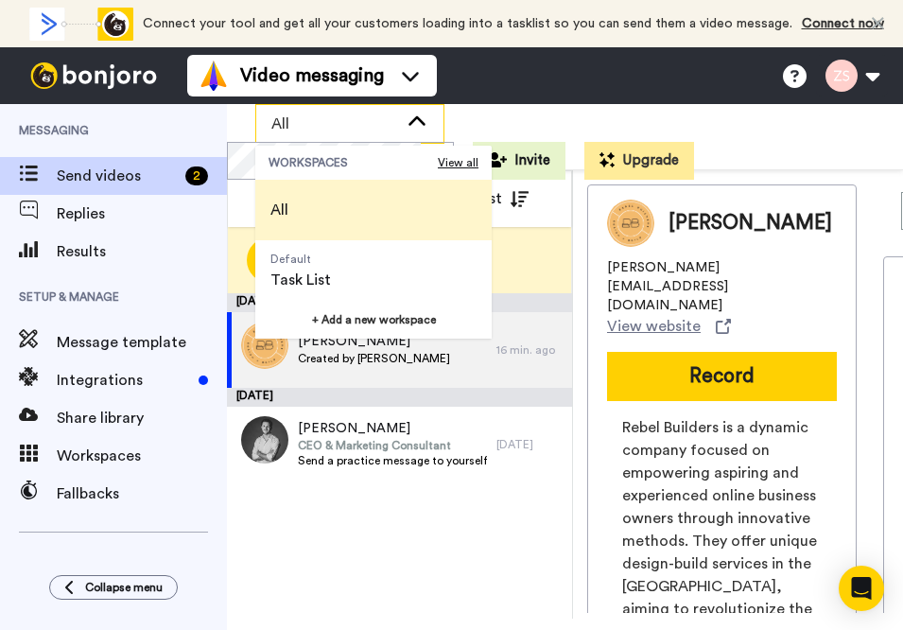
click at [412, 116] on icon at bounding box center [417, 122] width 23 height 19
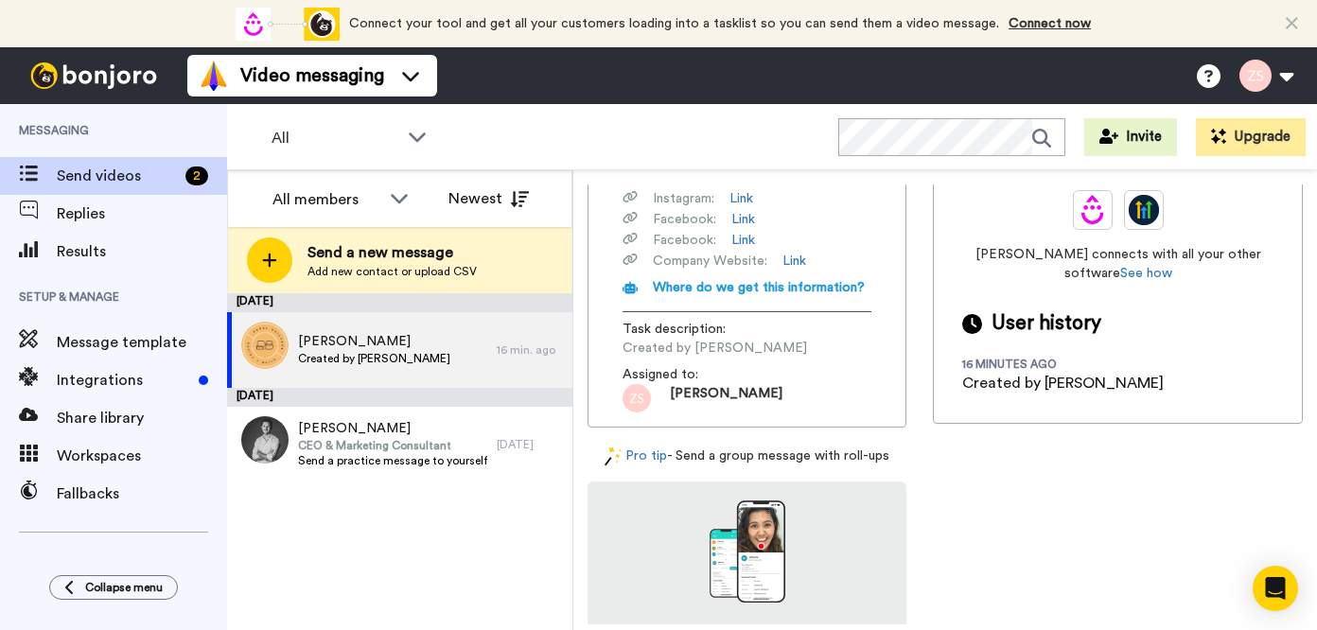
scroll to position [615, 0]
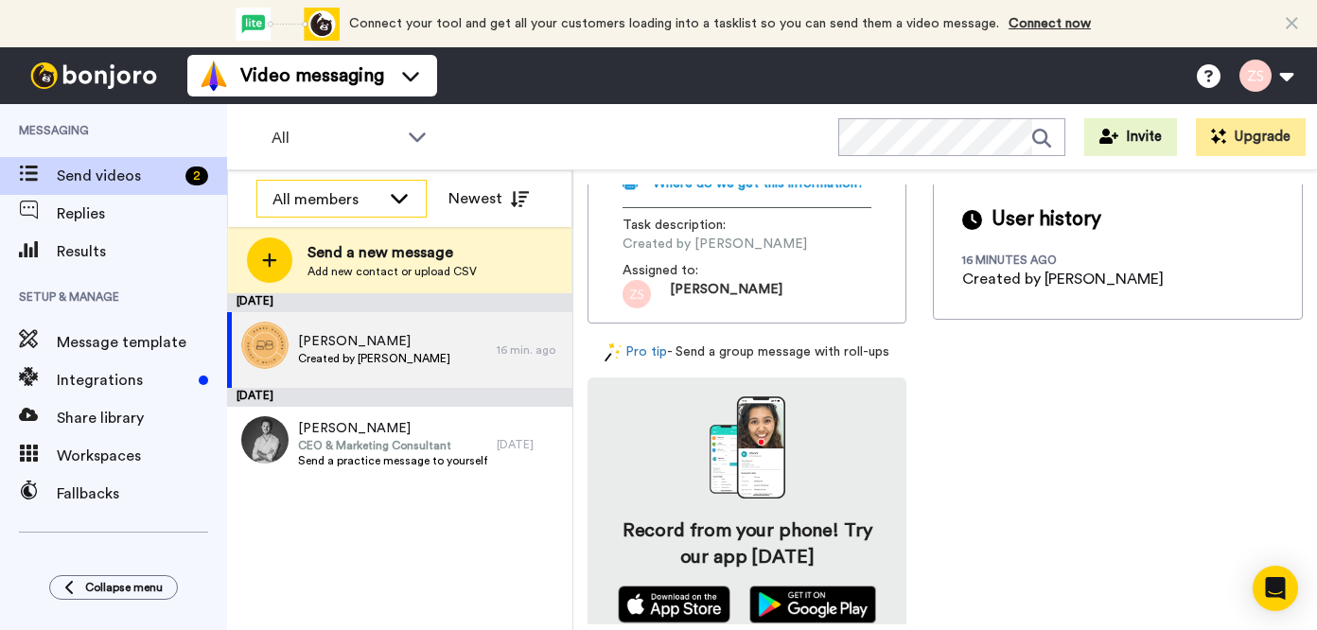
click at [392, 190] on icon at bounding box center [399, 197] width 23 height 19
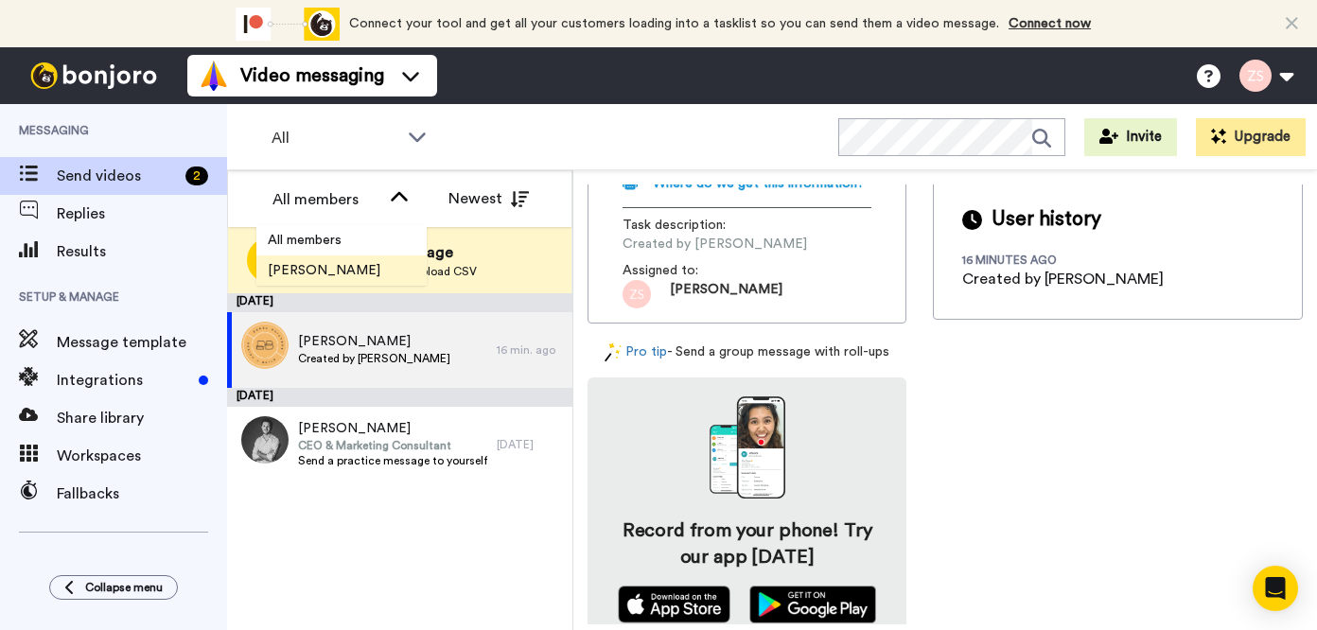
click at [349, 272] on span "[PERSON_NAME]" at bounding box center [323, 270] width 135 height 19
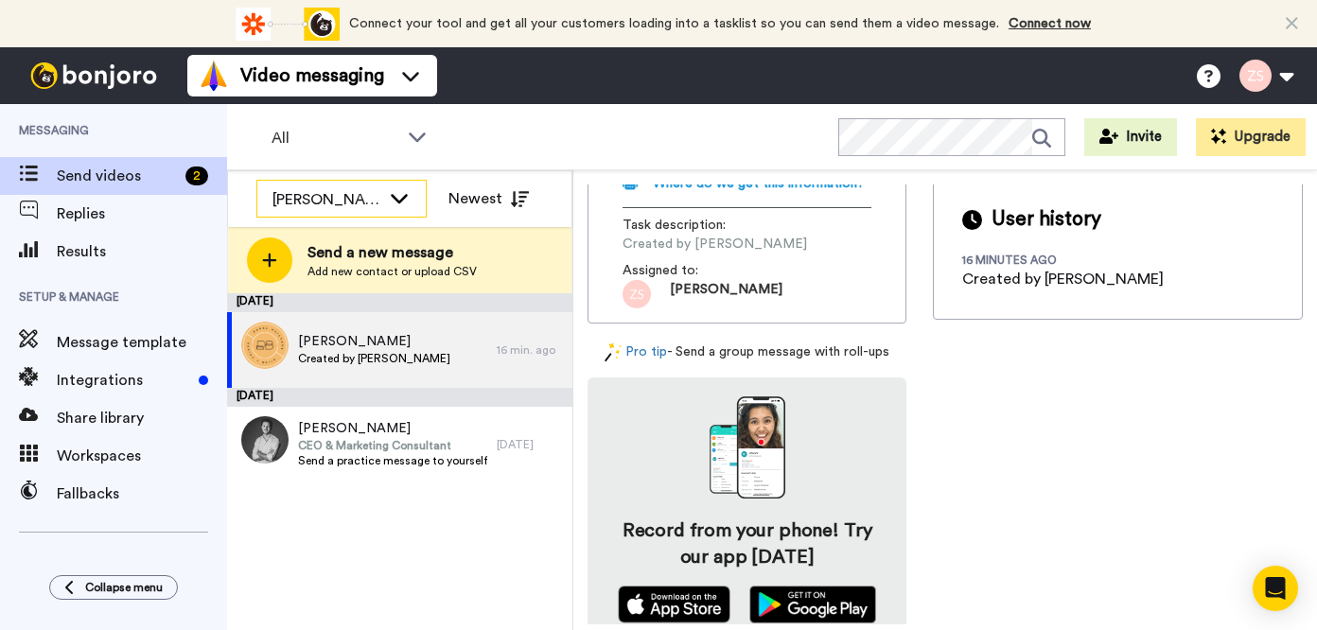
click at [401, 197] on icon at bounding box center [399, 197] width 23 height 19
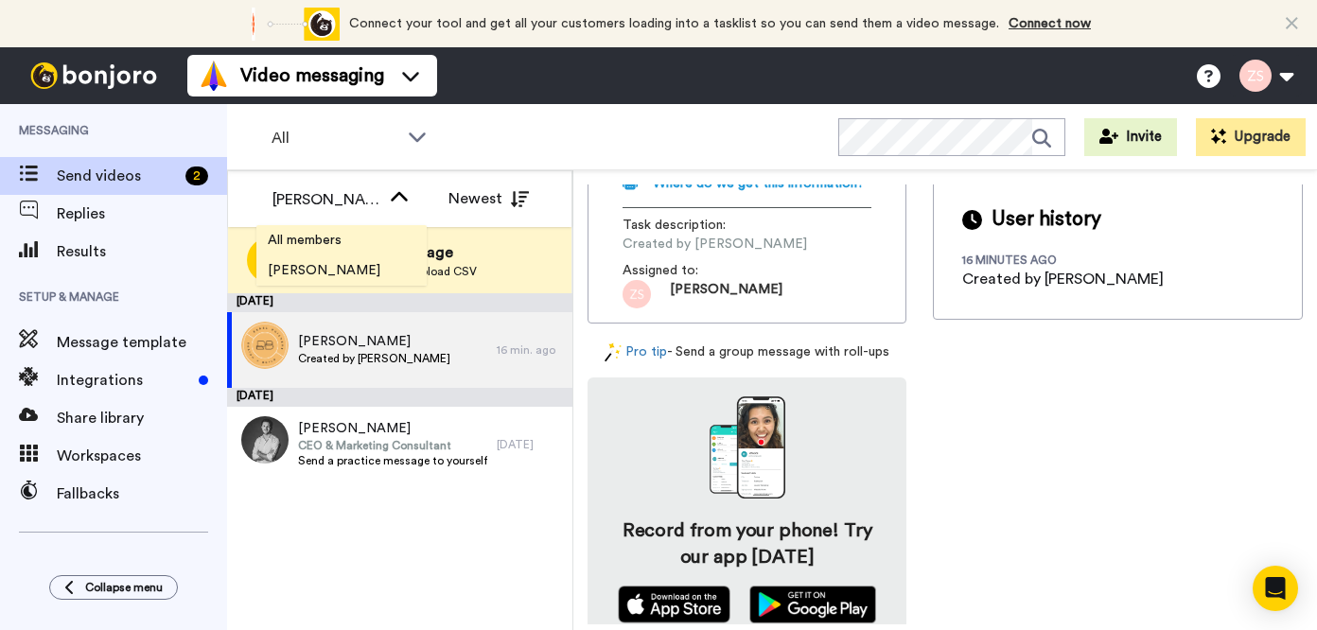
click at [325, 239] on span "All members" at bounding box center [304, 240] width 96 height 19
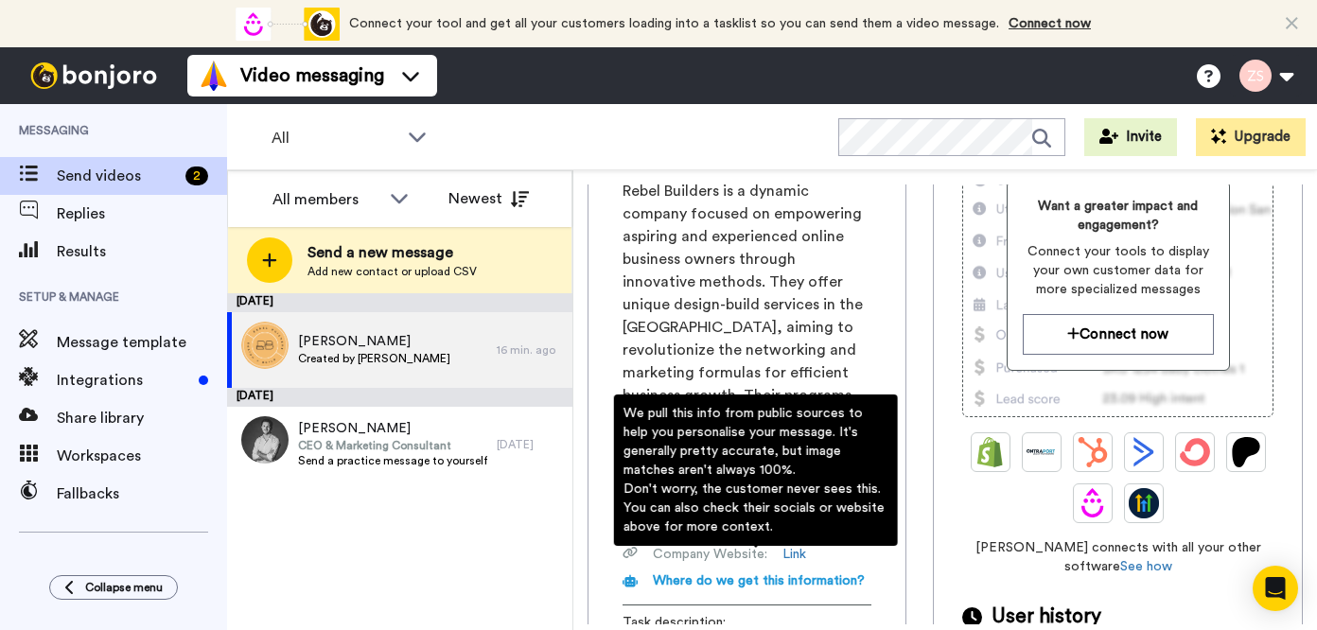
scroll to position [214, 0]
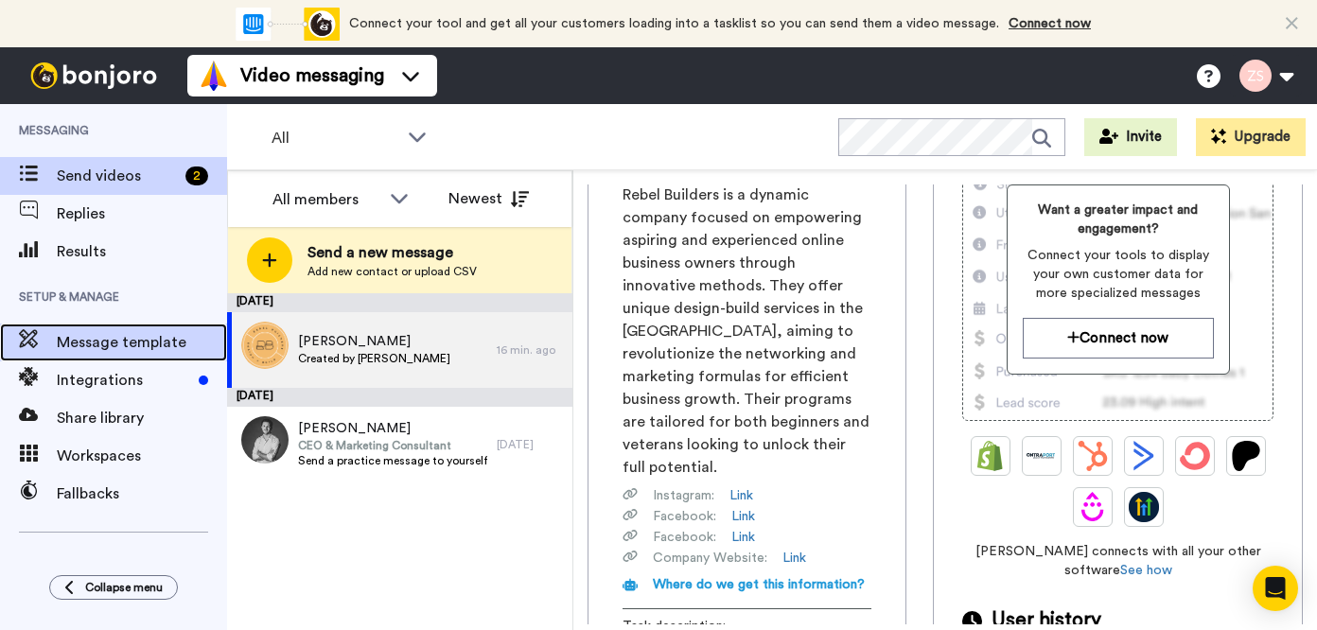
click at [108, 346] on span "Message template" at bounding box center [142, 342] width 170 height 23
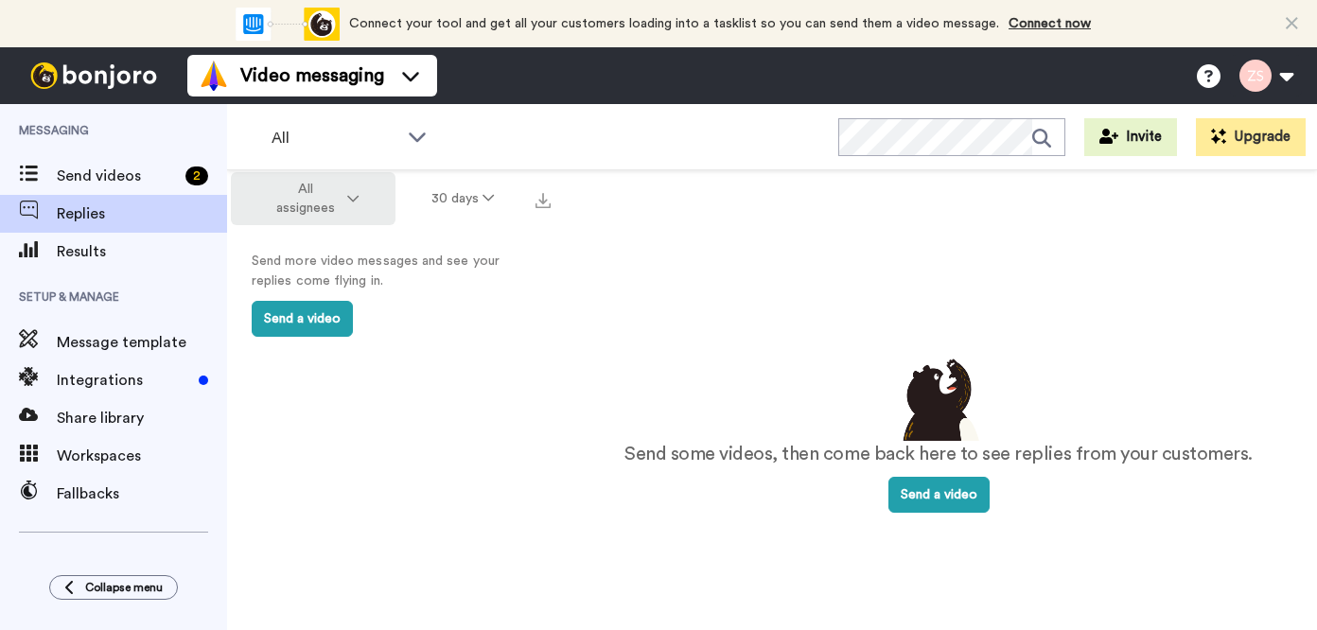
click at [351, 199] on icon at bounding box center [352, 198] width 11 height 13
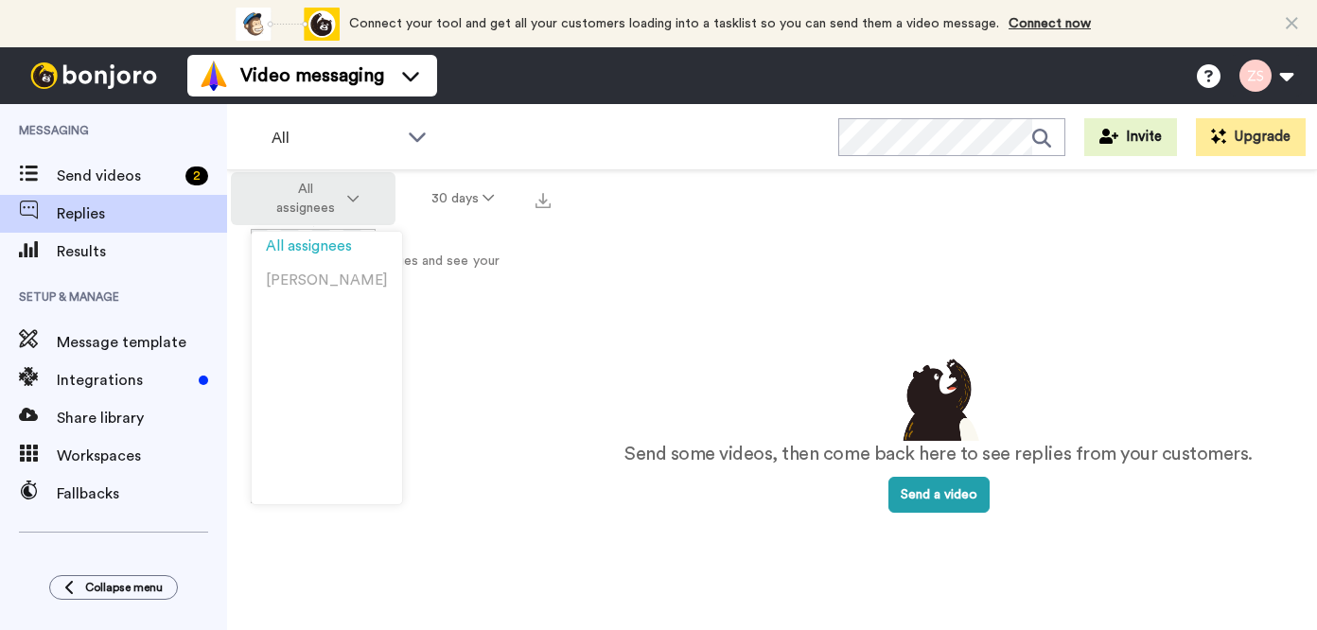
click at [351, 199] on icon at bounding box center [352, 198] width 11 height 13
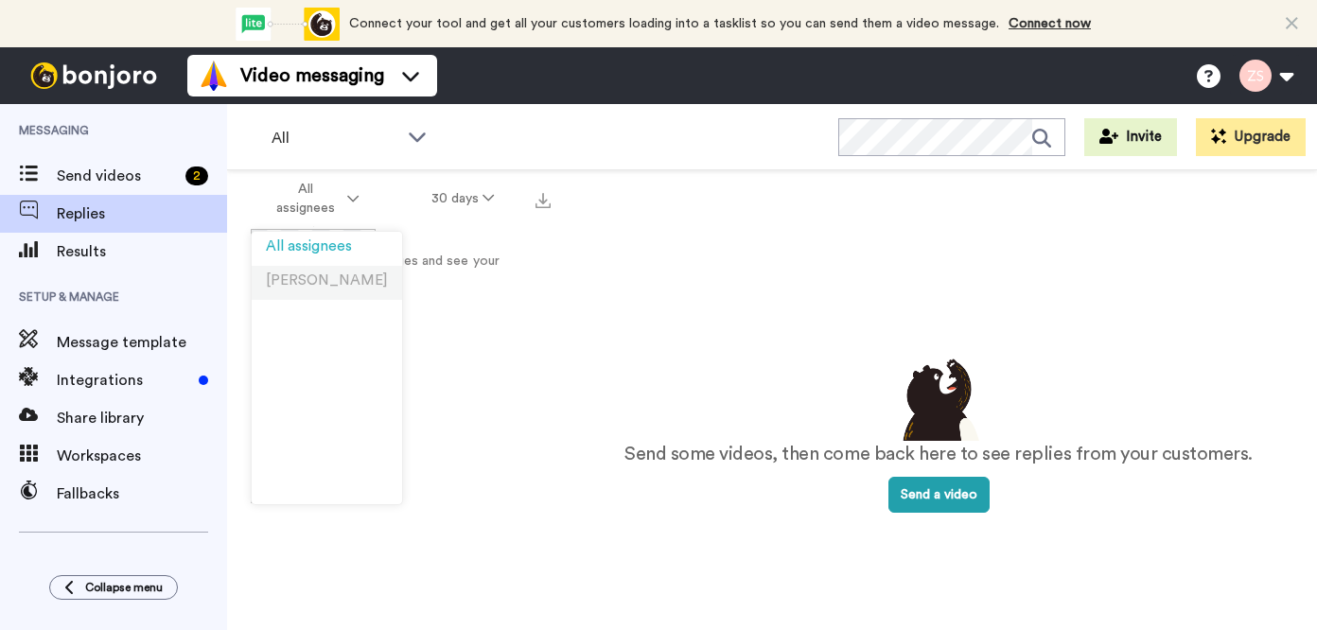
click at [316, 277] on span "Zachary Spear" at bounding box center [327, 280] width 122 height 14
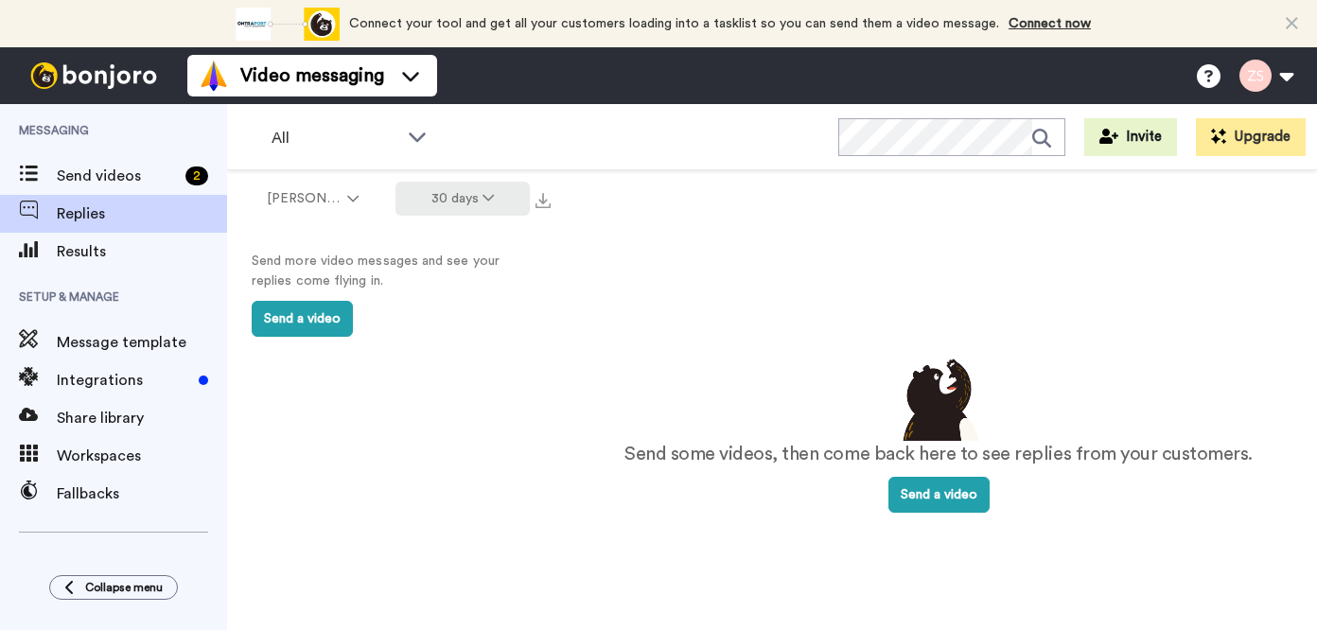
click at [489, 201] on icon at bounding box center [487, 197] width 11 height 13
drag, startPoint x: 257, startPoint y: 258, endPoint x: 362, endPoint y: 268, distance: 105.4
click at [362, 268] on p "Send more video messages and see your replies come flying in." at bounding box center [394, 272] width 284 height 40
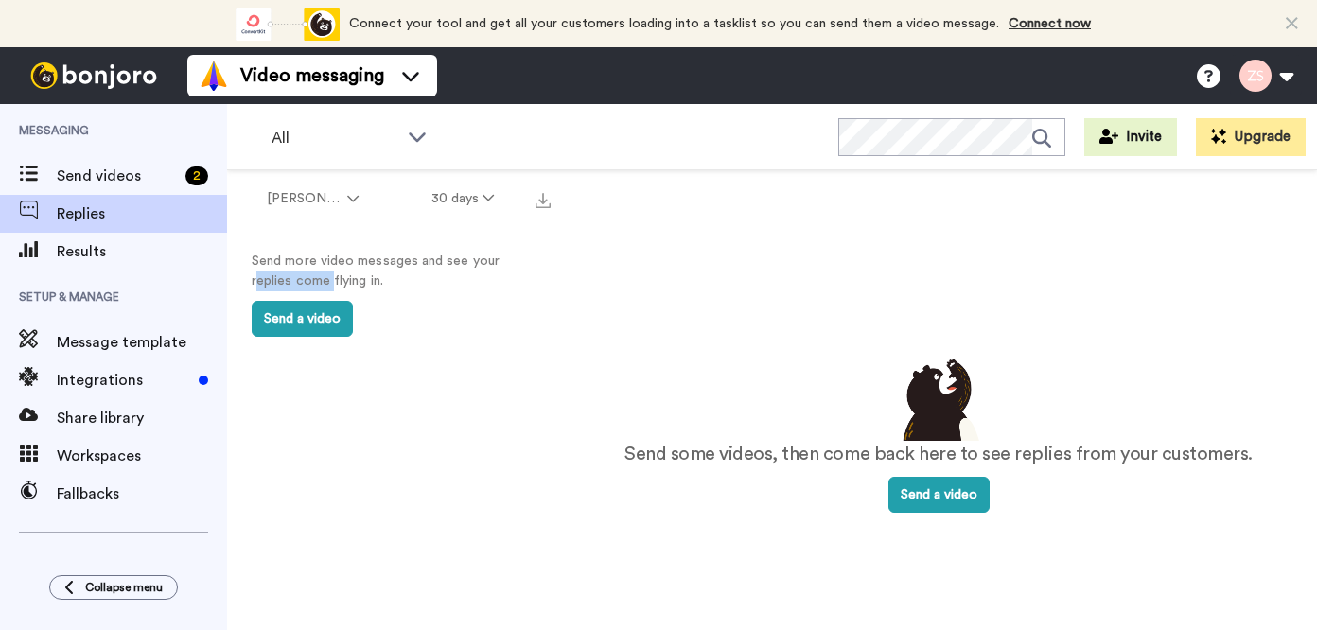
drag, startPoint x: 296, startPoint y: 279, endPoint x: 330, endPoint y: 278, distance: 34.1
click at [330, 278] on p "Send more video messages and see your replies come flying in." at bounding box center [394, 272] width 284 height 40
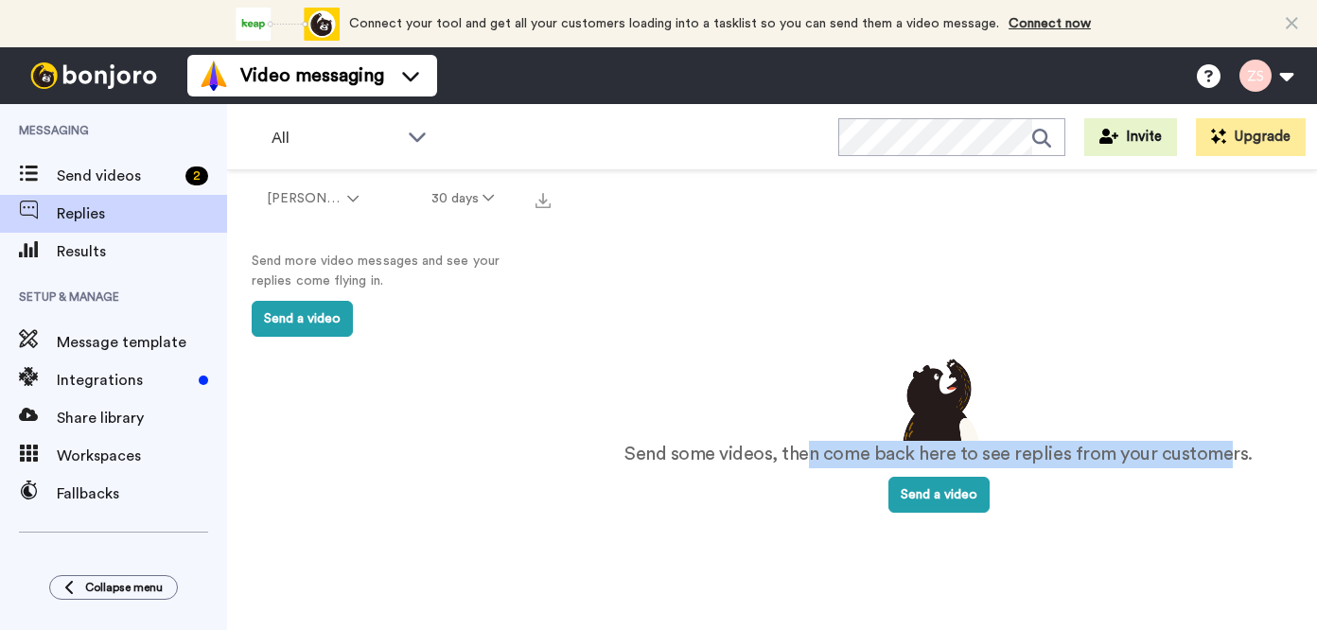
drag, startPoint x: 817, startPoint y: 453, endPoint x: 1251, endPoint y: 465, distance: 433.4
click at [1236, 465] on p "Send some videos, then come back here to see replies from your customers." at bounding box center [938, 454] width 628 height 27
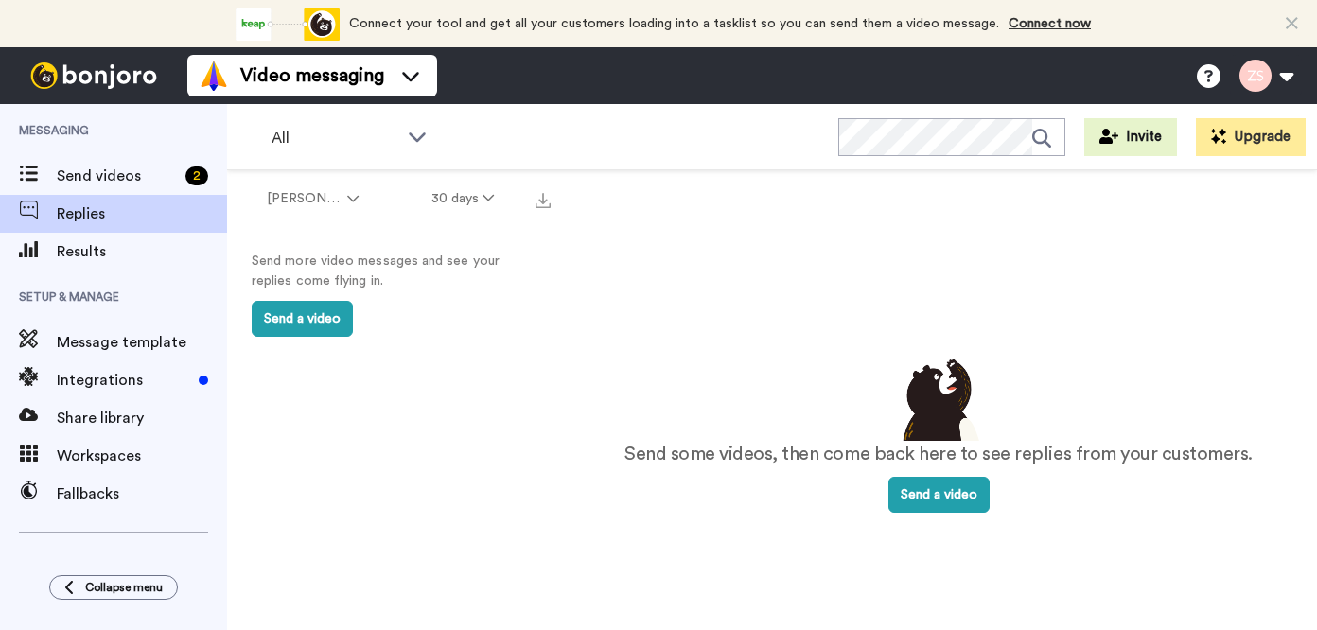
click at [1251, 465] on div "Send some videos, then come back here to see replies from your customers. Send …" at bounding box center [938, 433] width 681 height 450
click at [349, 202] on icon at bounding box center [352, 198] width 11 height 13
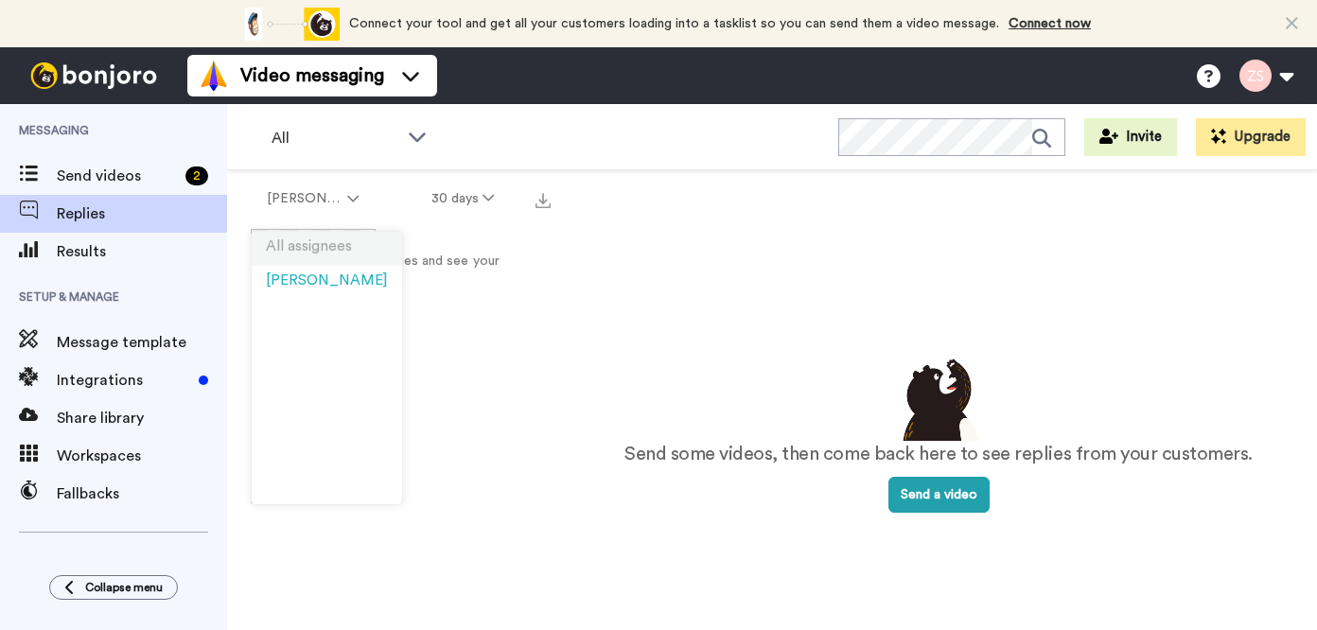
click at [328, 246] on span "All assignees" at bounding box center [309, 246] width 86 height 14
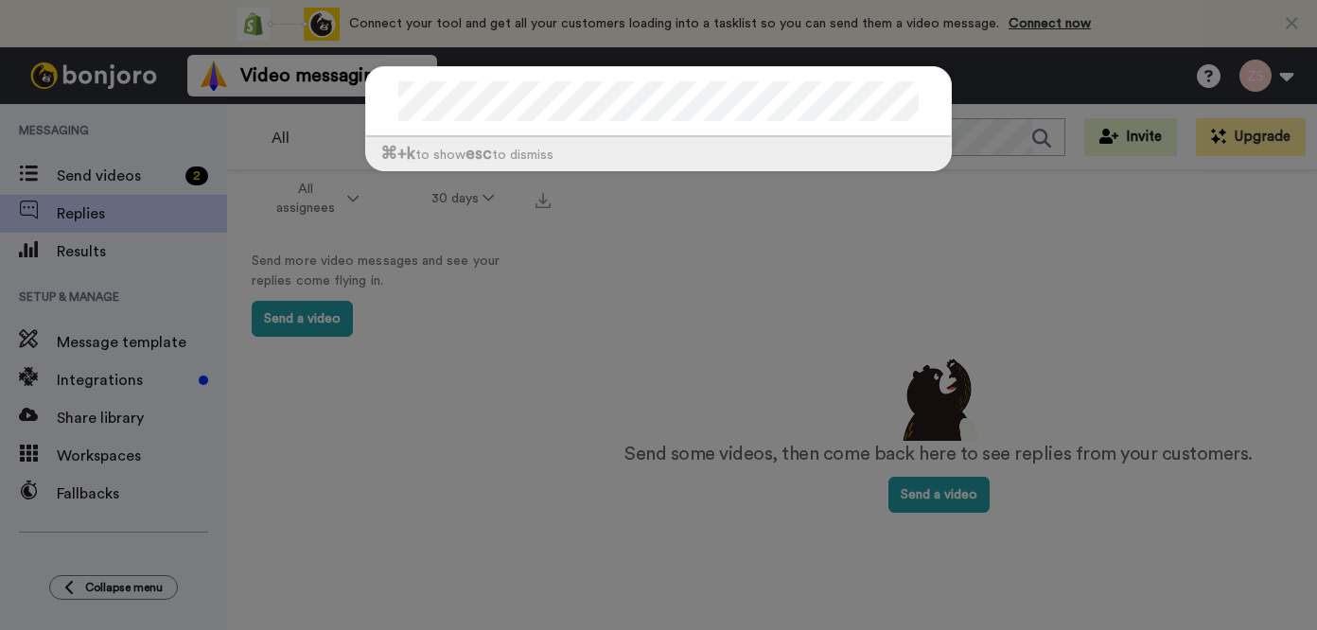
click at [812, 236] on div "⌘ +k to show esc to dismiss" at bounding box center [658, 315] width 1317 height 630
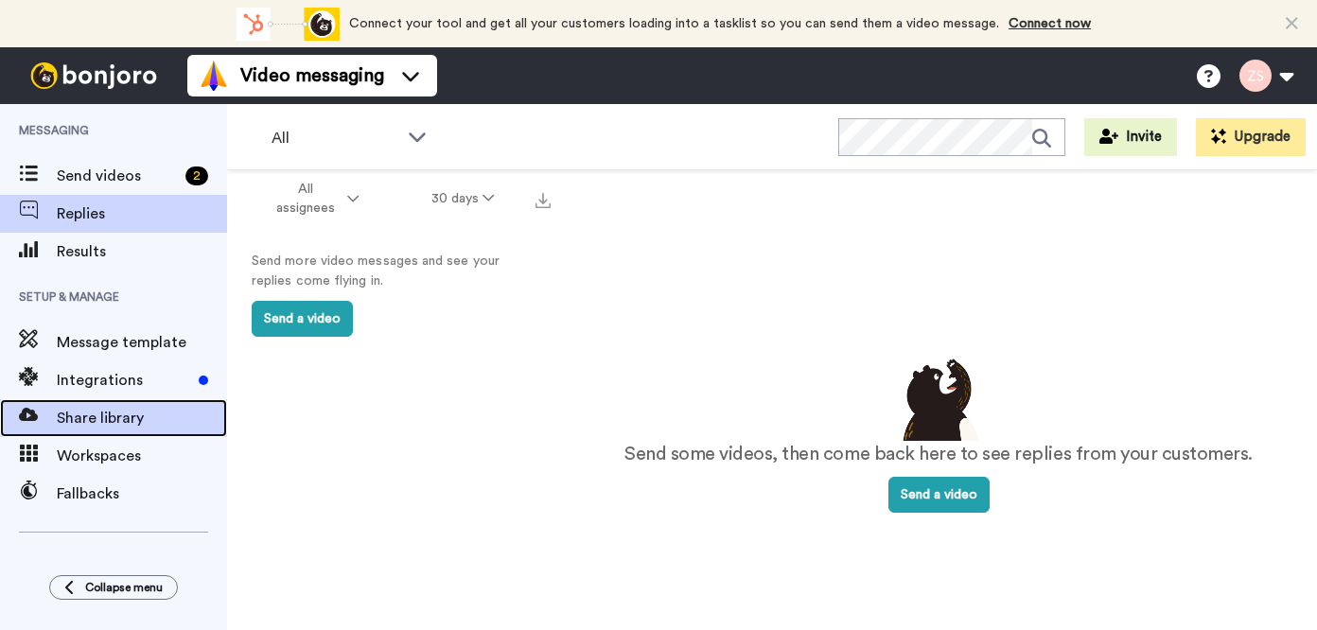
click at [106, 415] on span "Share library" at bounding box center [142, 418] width 170 height 23
